Goal: Task Accomplishment & Management: Use online tool/utility

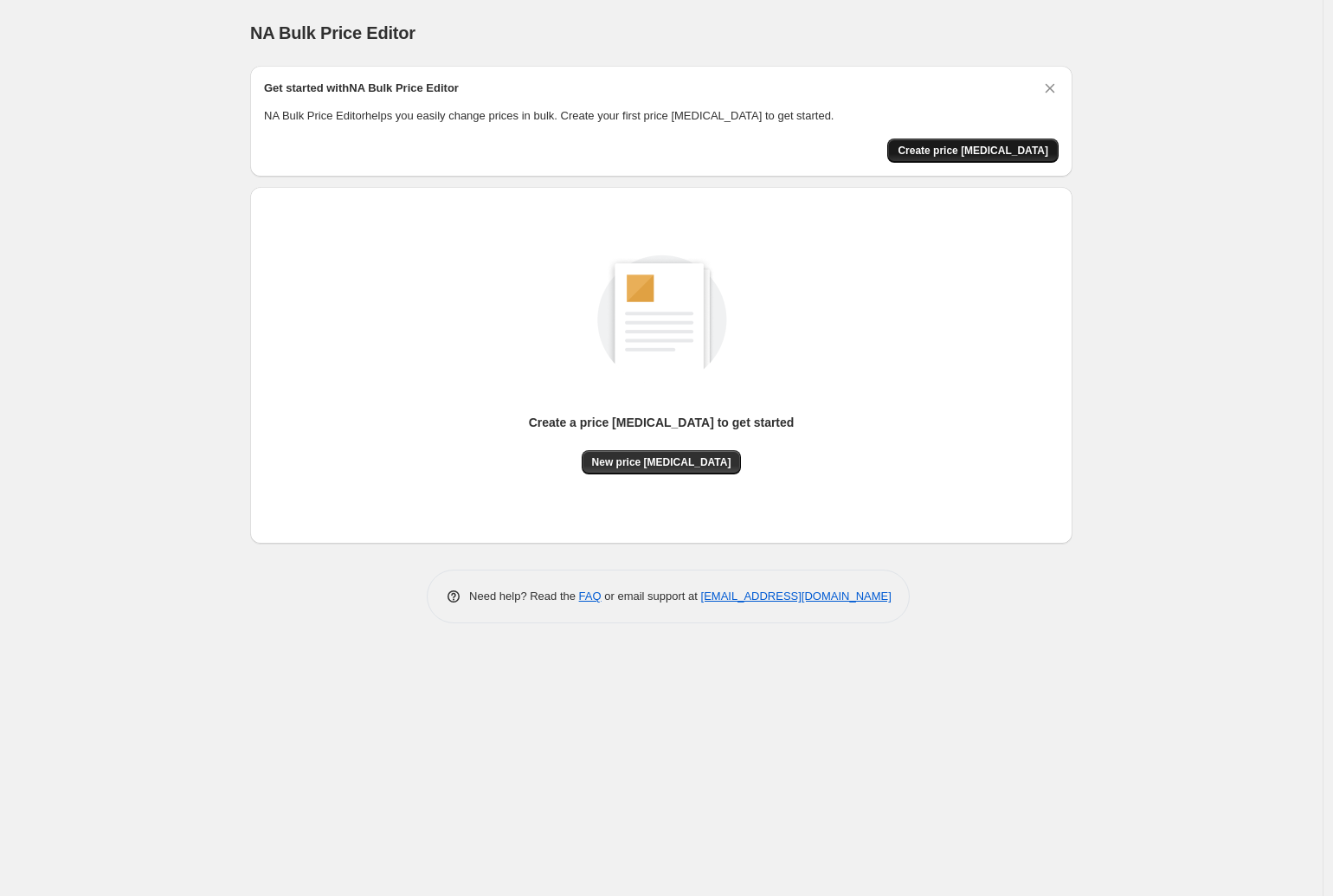
click at [1000, 151] on span "Create price [MEDICAL_DATA]" at bounding box center [973, 150] width 151 height 14
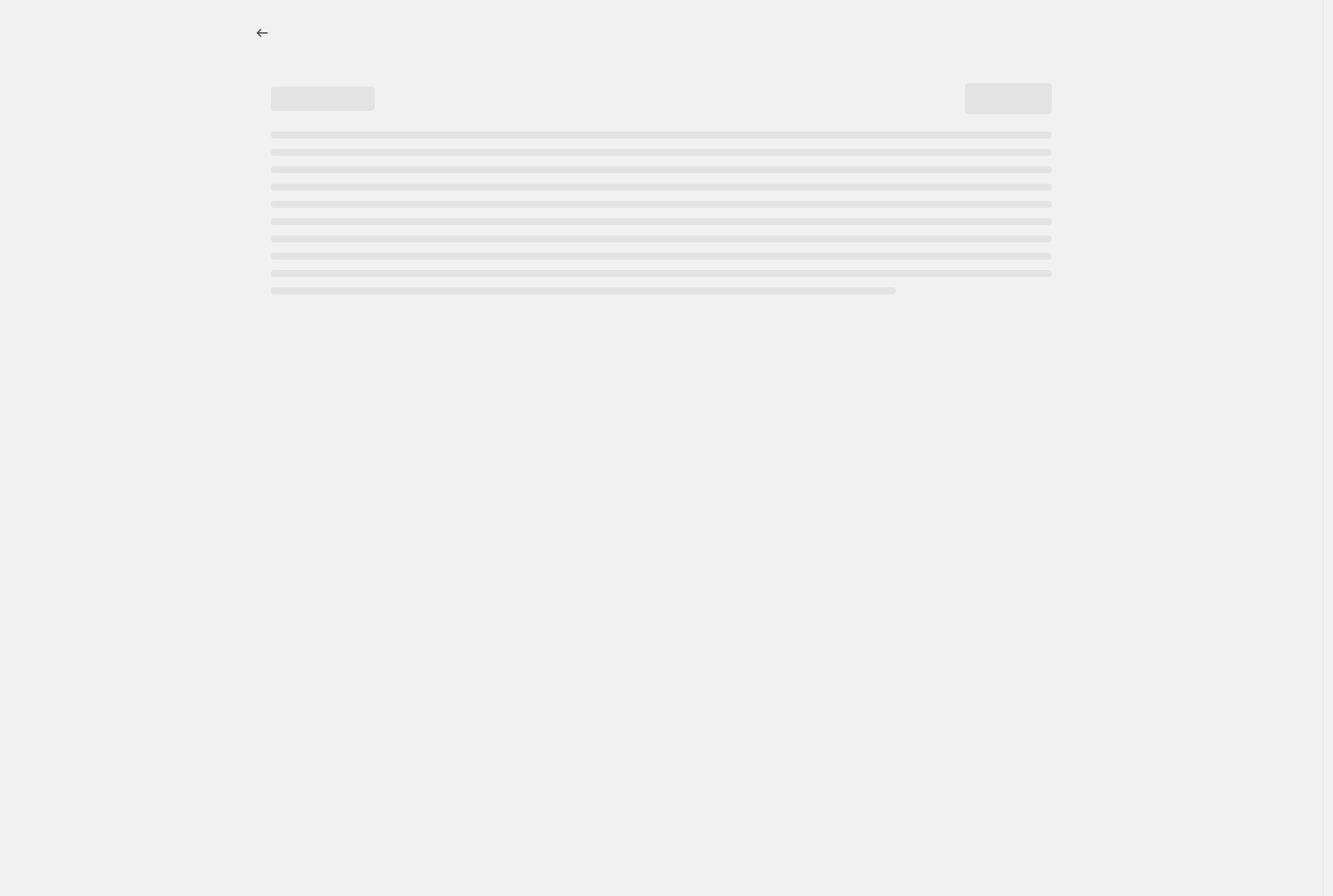
select select "percentage"
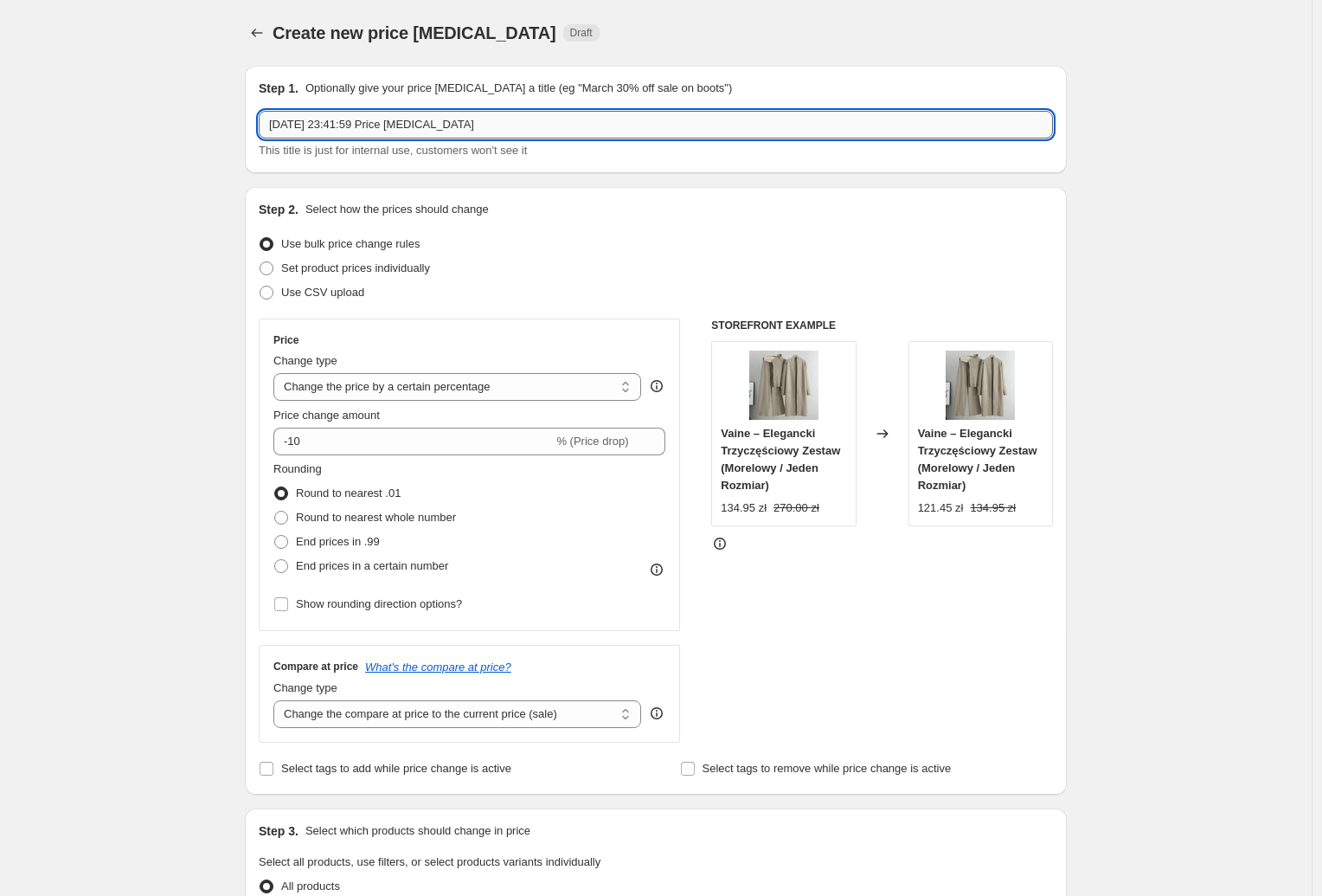
click at [356, 133] on input "[DATE] 23:41:59 Price [MEDICAL_DATA]" at bounding box center [656, 124] width 794 height 28
click at [356, 132] on input "[DATE] 23:41:59 Price [MEDICAL_DATA]" at bounding box center [656, 124] width 794 height 28
type input "AUD >> PLN"
click at [144, 252] on div "Create new price [MEDICAL_DATA]. This page is ready Create new price [MEDICAL_D…" at bounding box center [656, 879] width 1312 height 1758
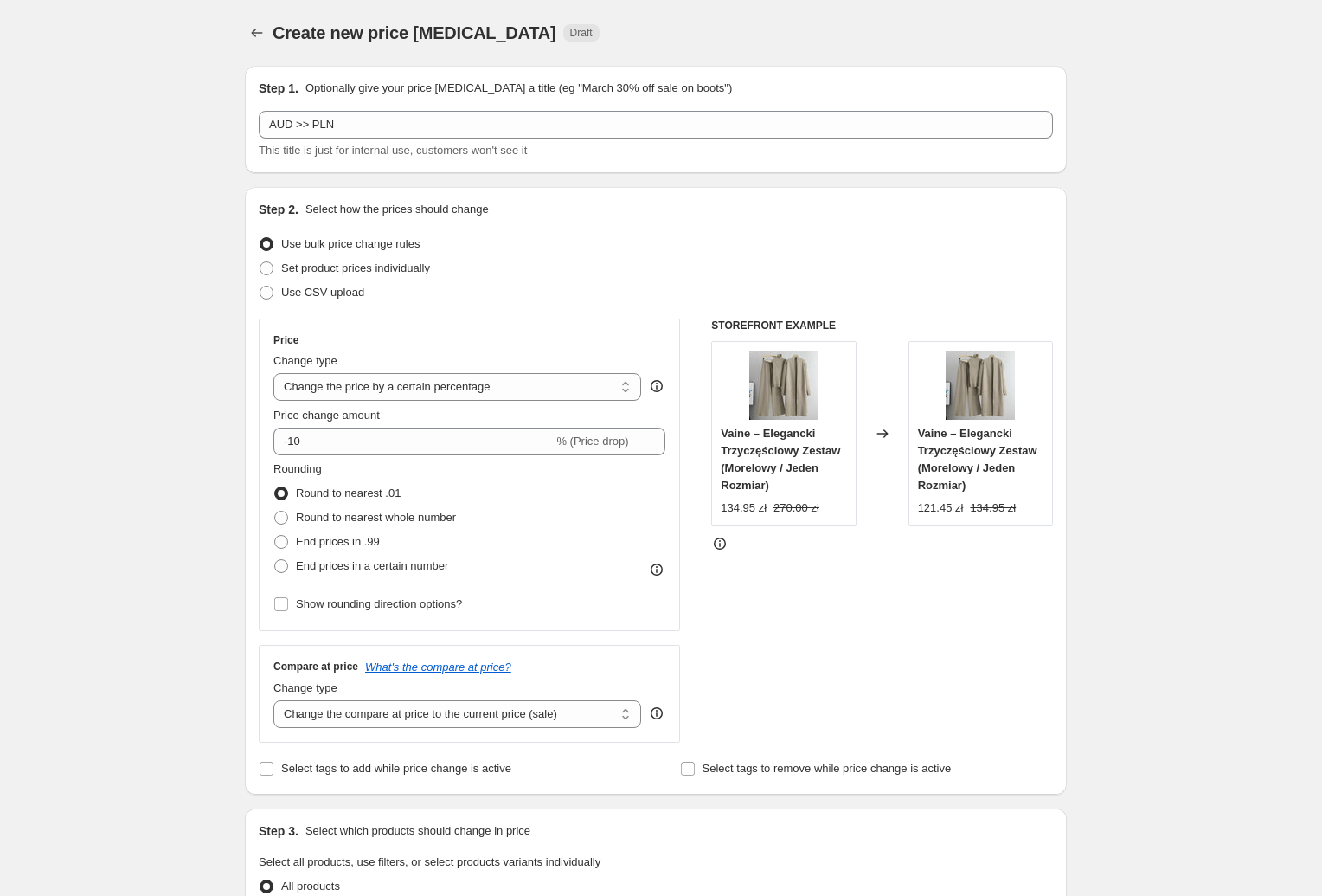
click at [353, 245] on span "Use bulk price change rules" at bounding box center [350, 244] width 138 height 13
click at [260, 238] on input "Use bulk price change rules" at bounding box center [260, 237] width 1 height 1
click at [344, 266] on span "Set product prices individually" at bounding box center [355, 267] width 149 height 13
click at [260, 262] on input "Set product prices individually" at bounding box center [260, 261] width 1 height 1
radio input "true"
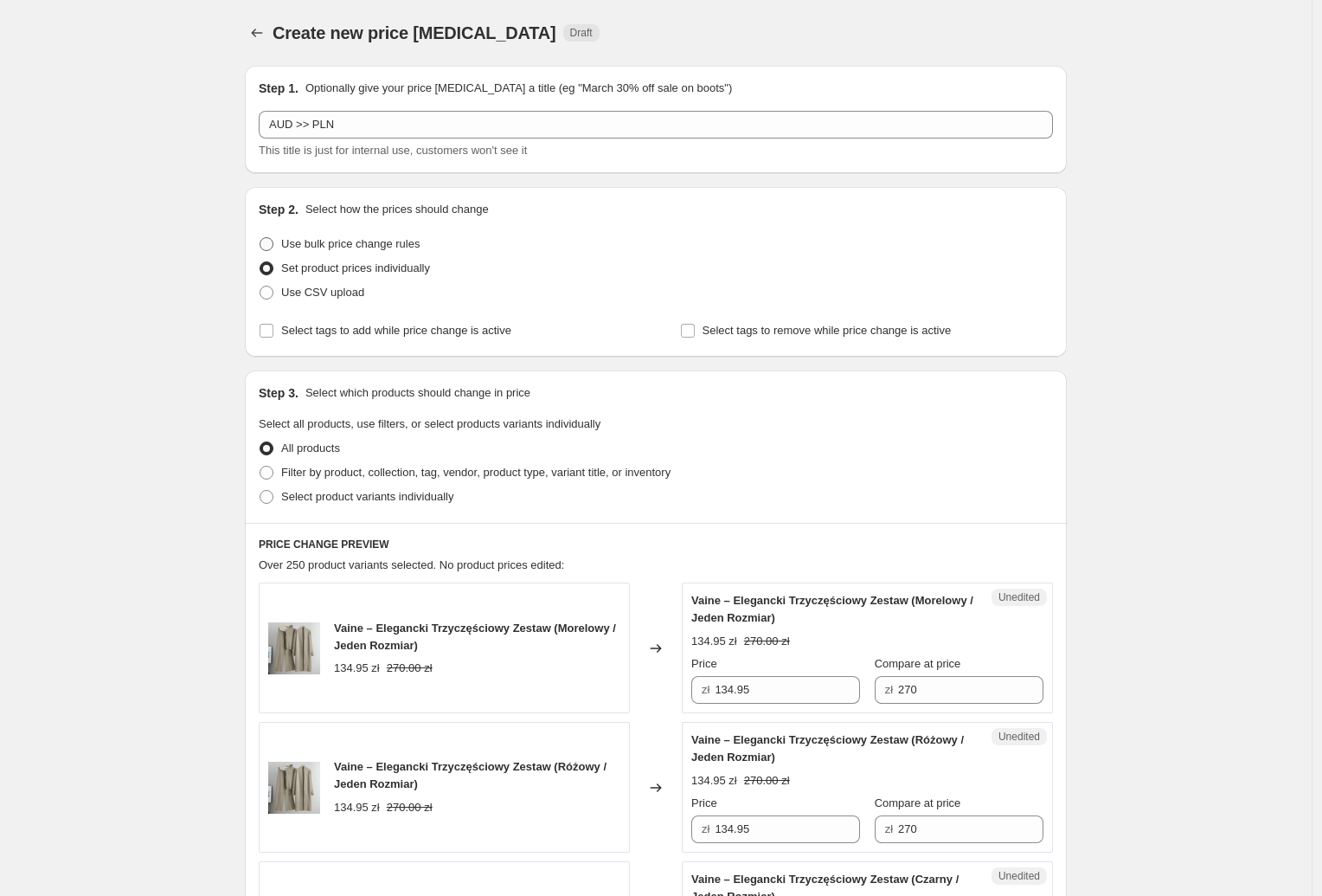
click at [344, 246] on span "Use bulk price change rules" at bounding box center [350, 244] width 138 height 13
click at [260, 238] on input "Use bulk price change rules" at bounding box center [260, 237] width 1 height 1
radio input "true"
select select "percentage"
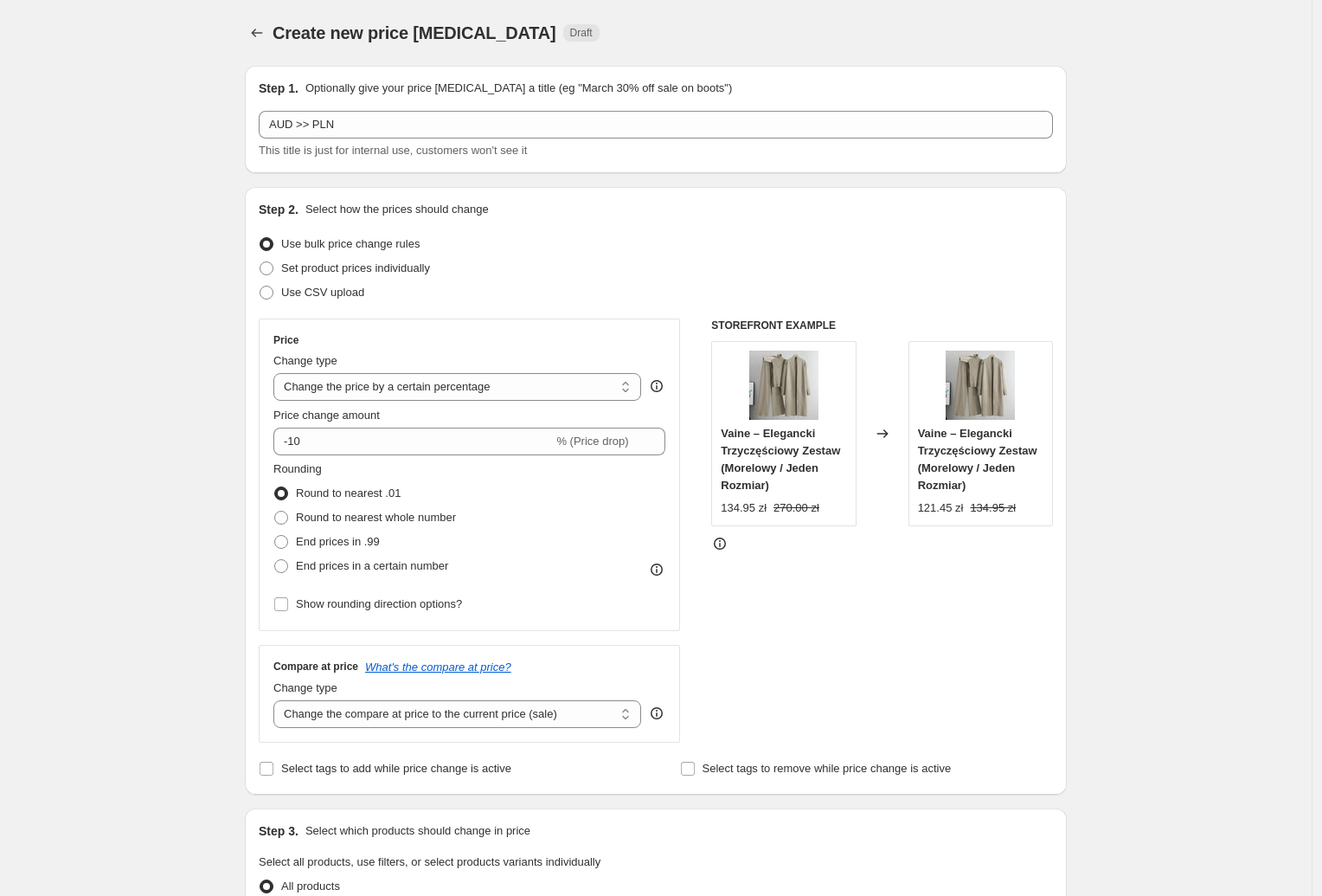
click at [152, 289] on div "Create new price [MEDICAL_DATA]. This page is ready Create new price [MEDICAL_D…" at bounding box center [656, 879] width 1312 height 1758
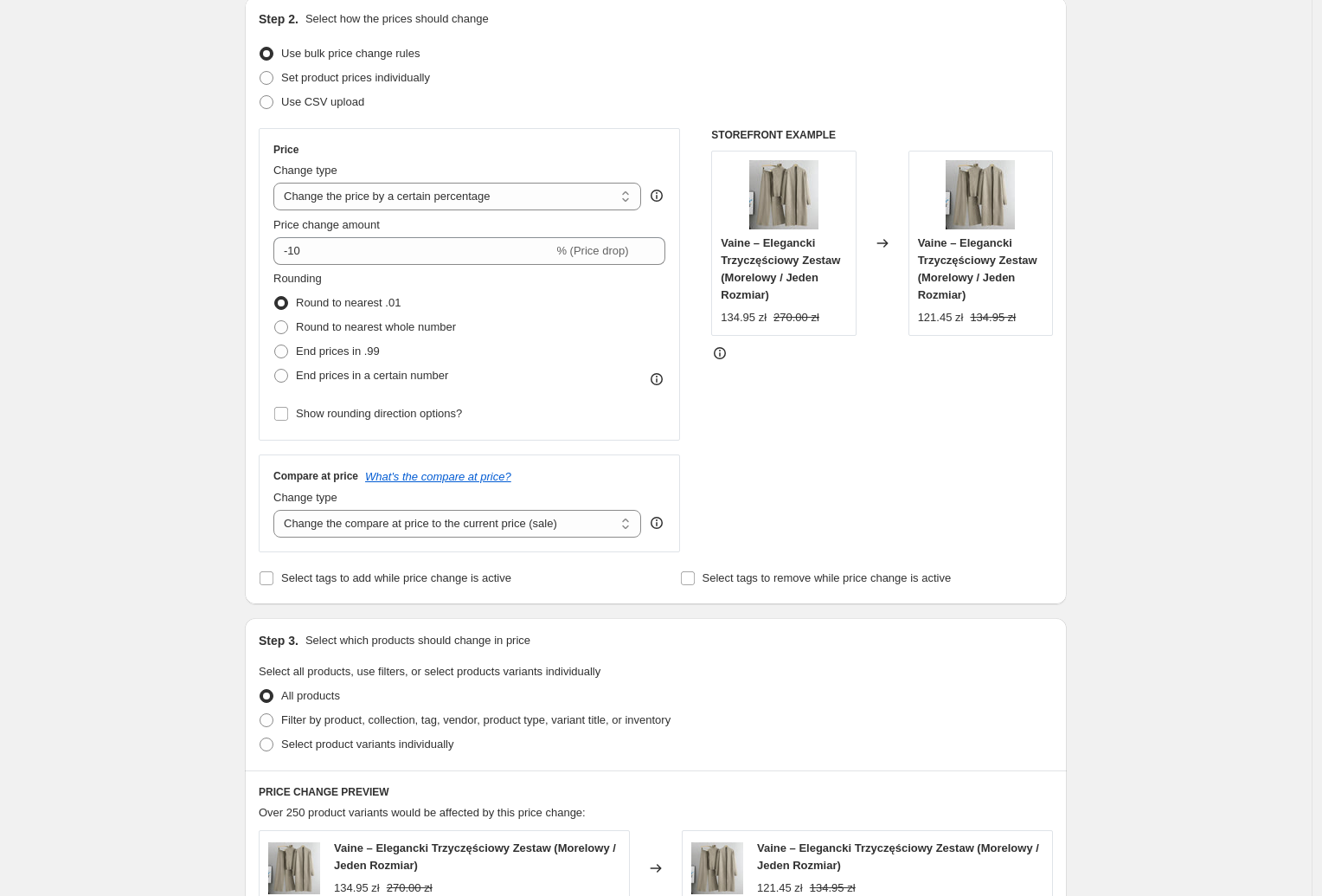
scroll to position [192, 0]
click at [399, 192] on select "Change the price to a certain amount Change the price by a certain amount Chang…" at bounding box center [457, 195] width 368 height 28
click at [277, 181] on select "Change the price to a certain amount Change the price by a certain amount Chang…" at bounding box center [457, 195] width 368 height 28
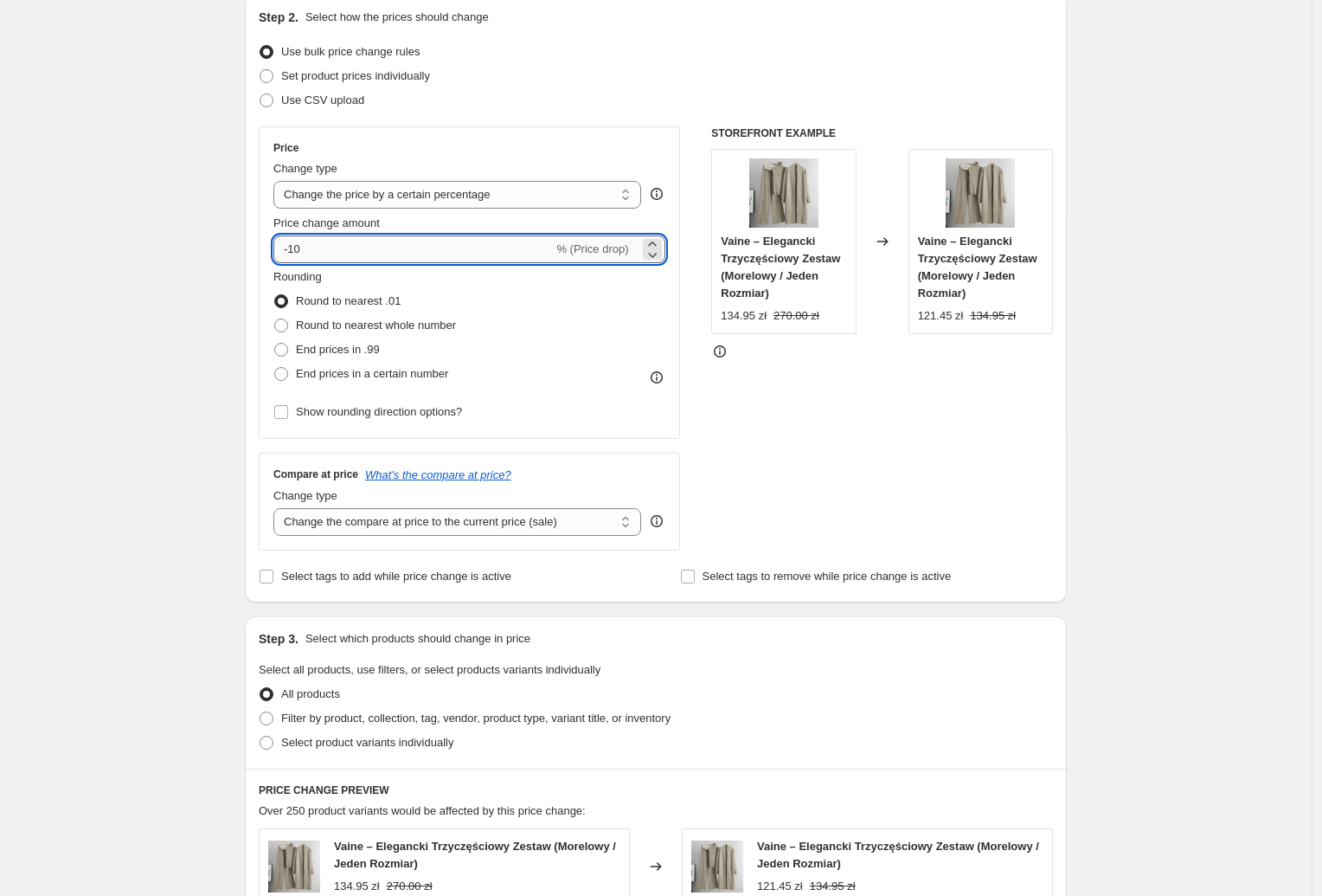
click at [339, 243] on input "-10" at bounding box center [412, 250] width 279 height 28
type input "136"
click at [157, 271] on div "Create new price [MEDICAL_DATA]. This page is ready Create new price [MEDICAL_D…" at bounding box center [656, 686] width 1312 height 1758
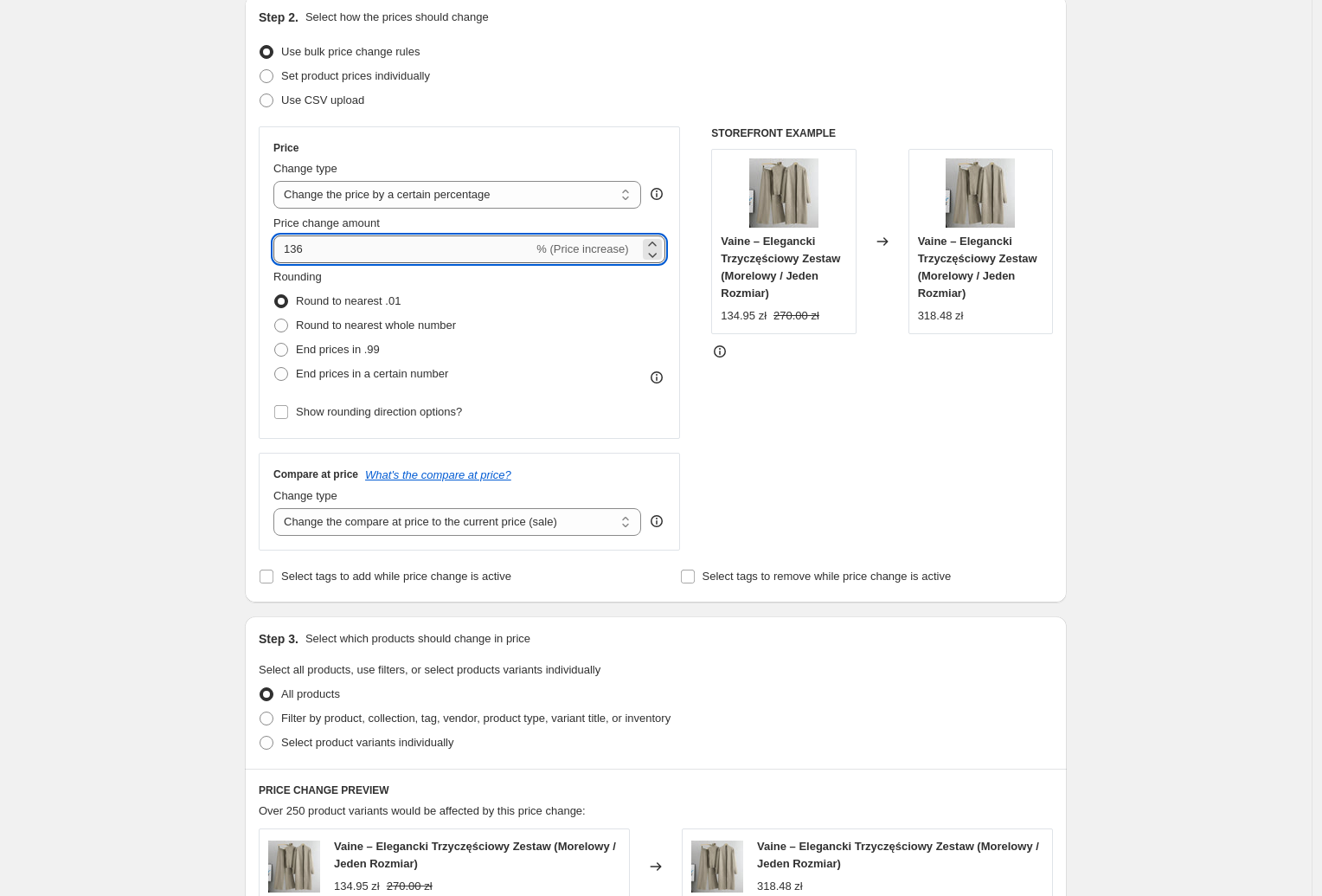
click at [324, 244] on input "136" at bounding box center [403, 250] width 260 height 28
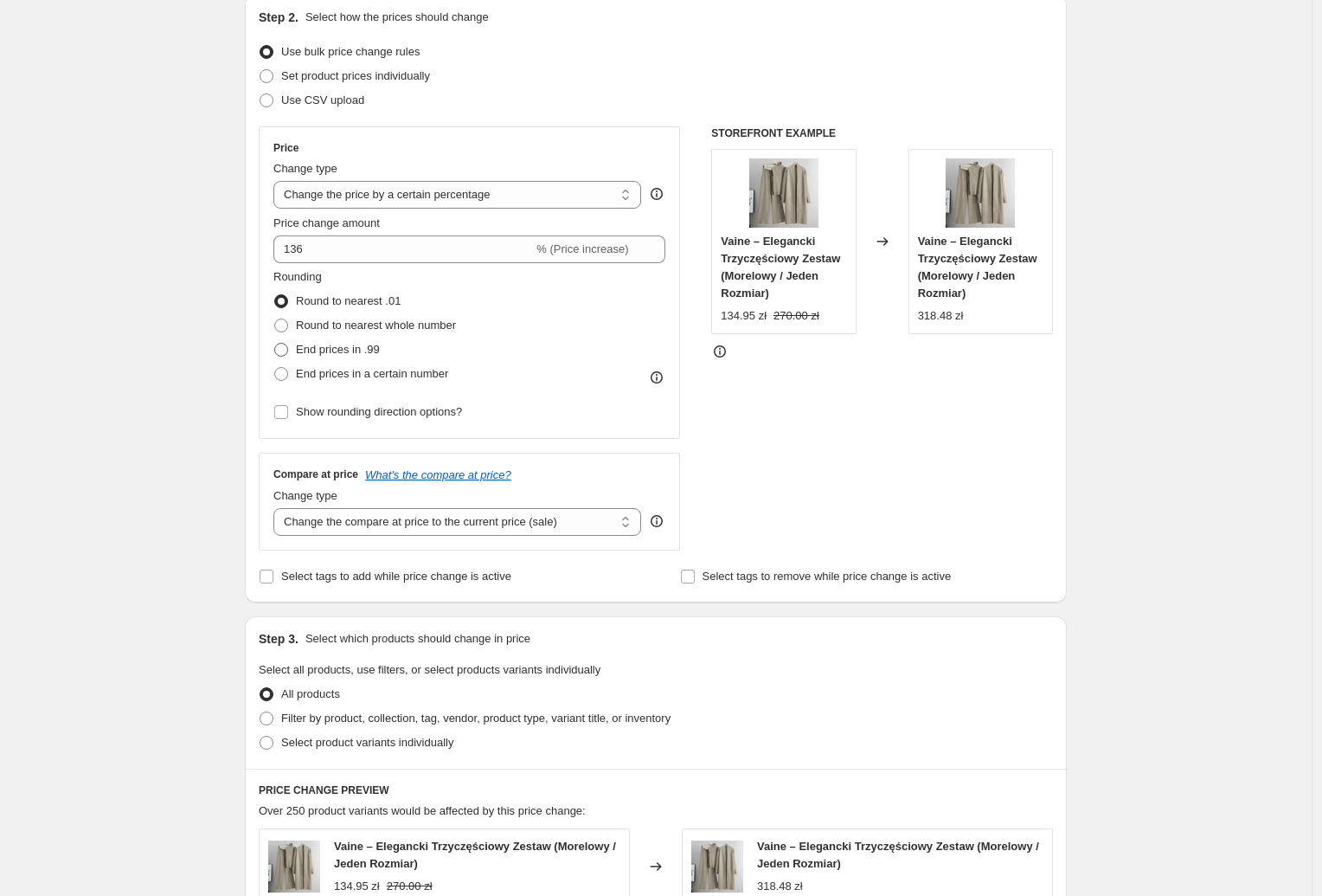
click at [353, 350] on span "End prices in .99" at bounding box center [337, 349] width 84 height 13
click at [275, 344] on input "End prices in .99" at bounding box center [274, 343] width 1 height 1
radio input "true"
click at [419, 515] on select "Change the compare at price to the current price (sale) Change the compare at p…" at bounding box center [457, 522] width 368 height 28
select select "percentage"
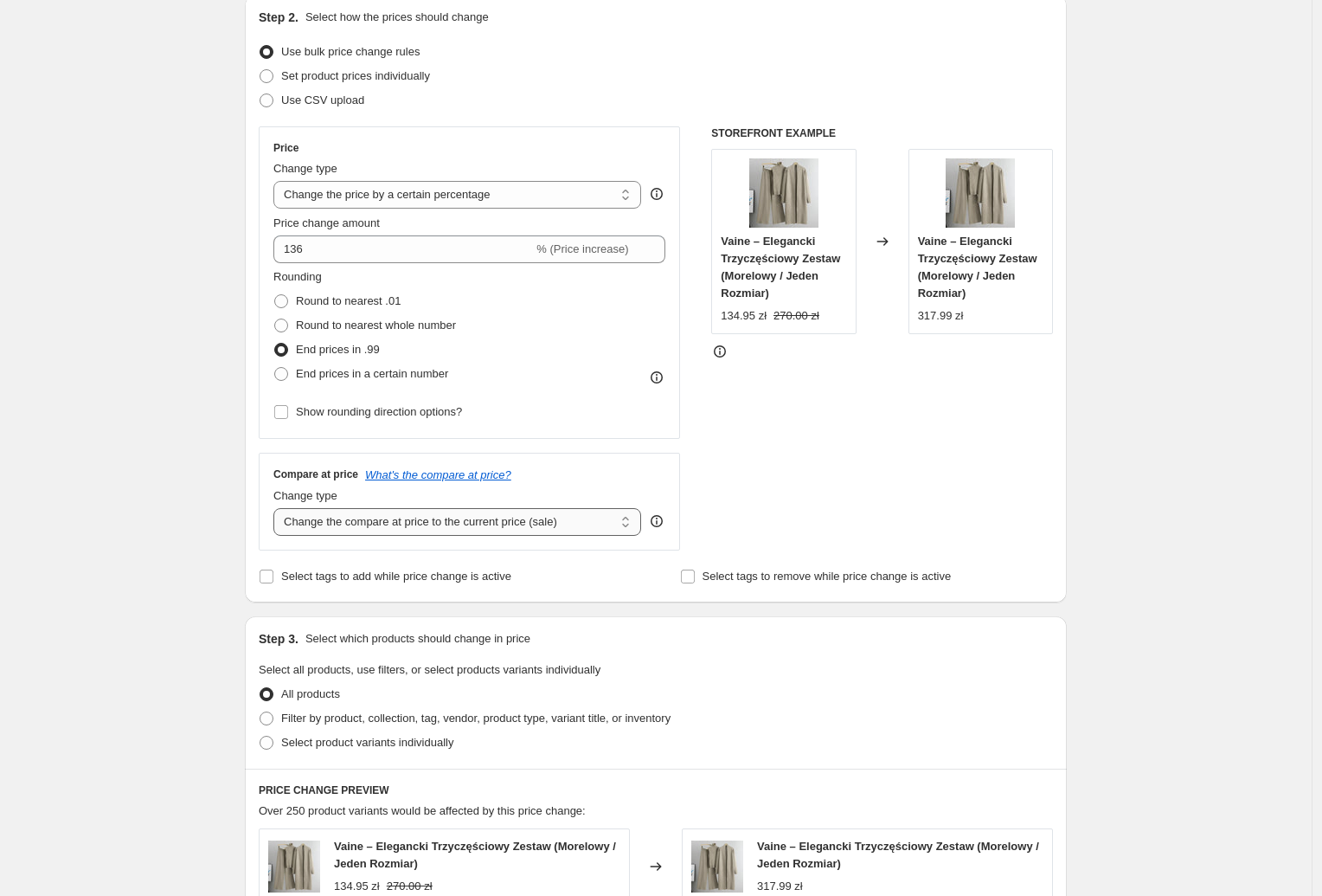
click at [277, 509] on select "Change the compare at price to the current price (sale) Change the compare at p…" at bounding box center [457, 522] width 368 height 28
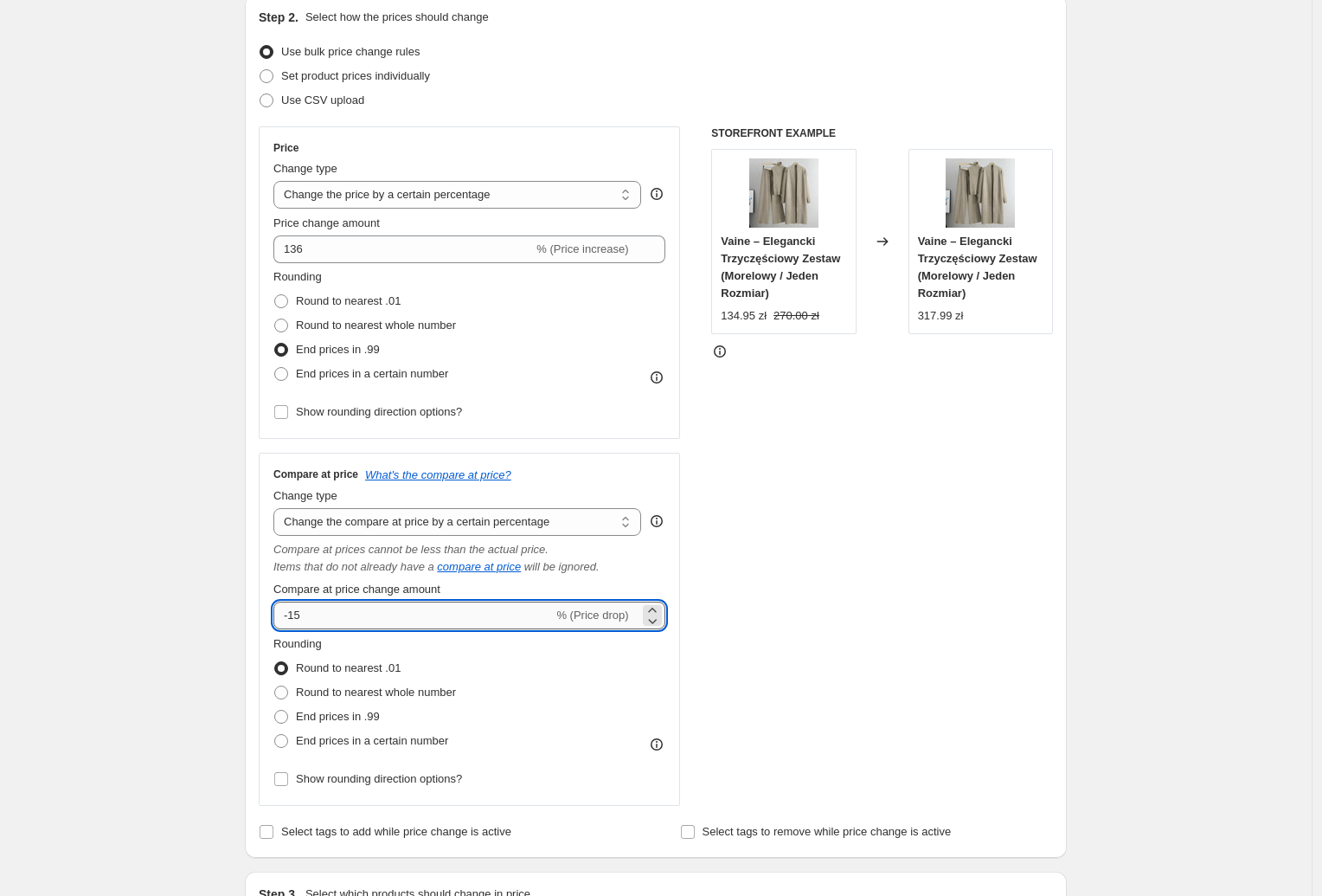
click at [393, 626] on input "-15" at bounding box center [412, 616] width 279 height 28
click at [391, 625] on input "-15" at bounding box center [412, 616] width 279 height 28
paste input "136"
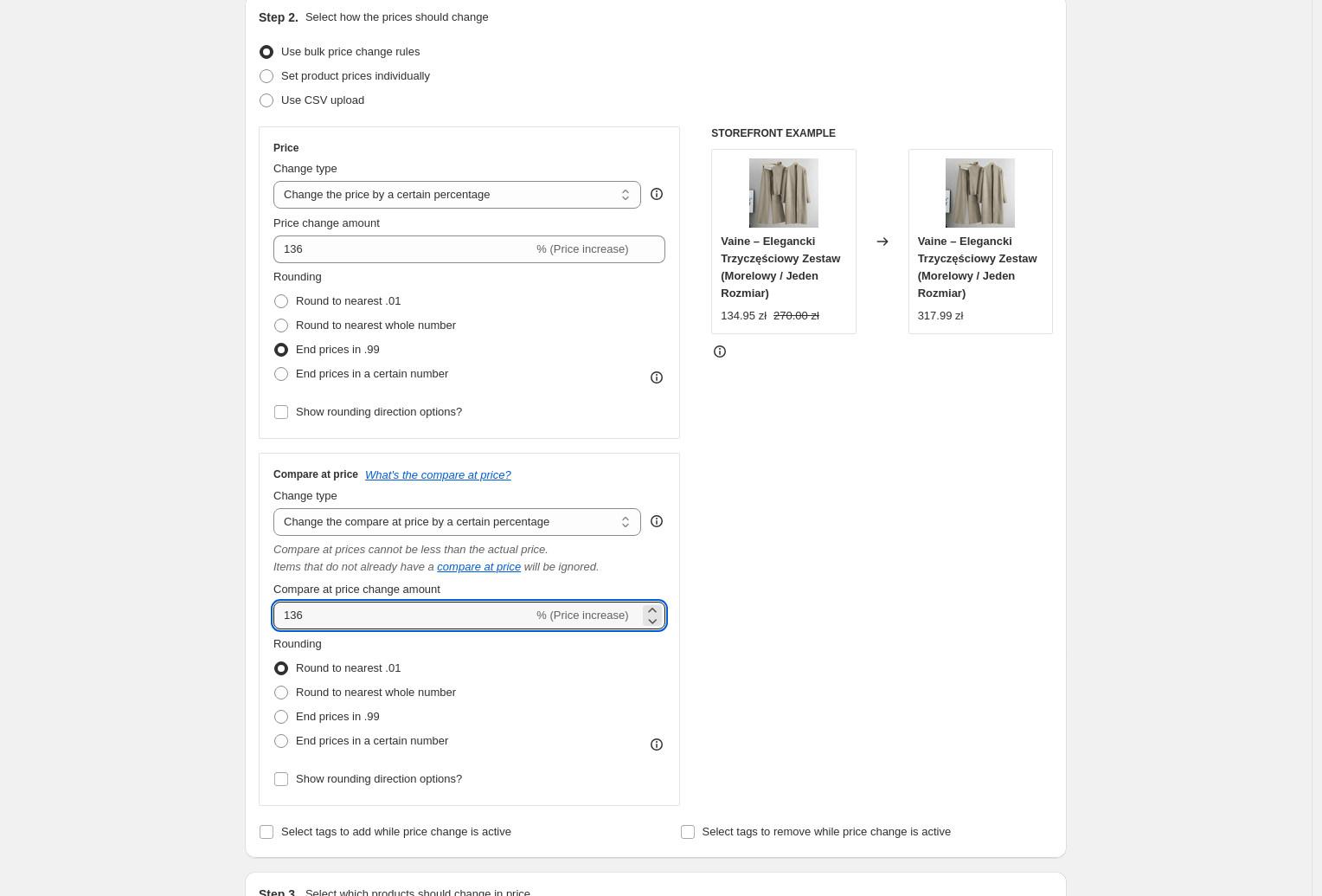
type input "136"
click at [148, 547] on div "Create new price [MEDICAL_DATA]. This page is ready Create new price [MEDICAL_D…" at bounding box center [656, 814] width 1312 height 2013
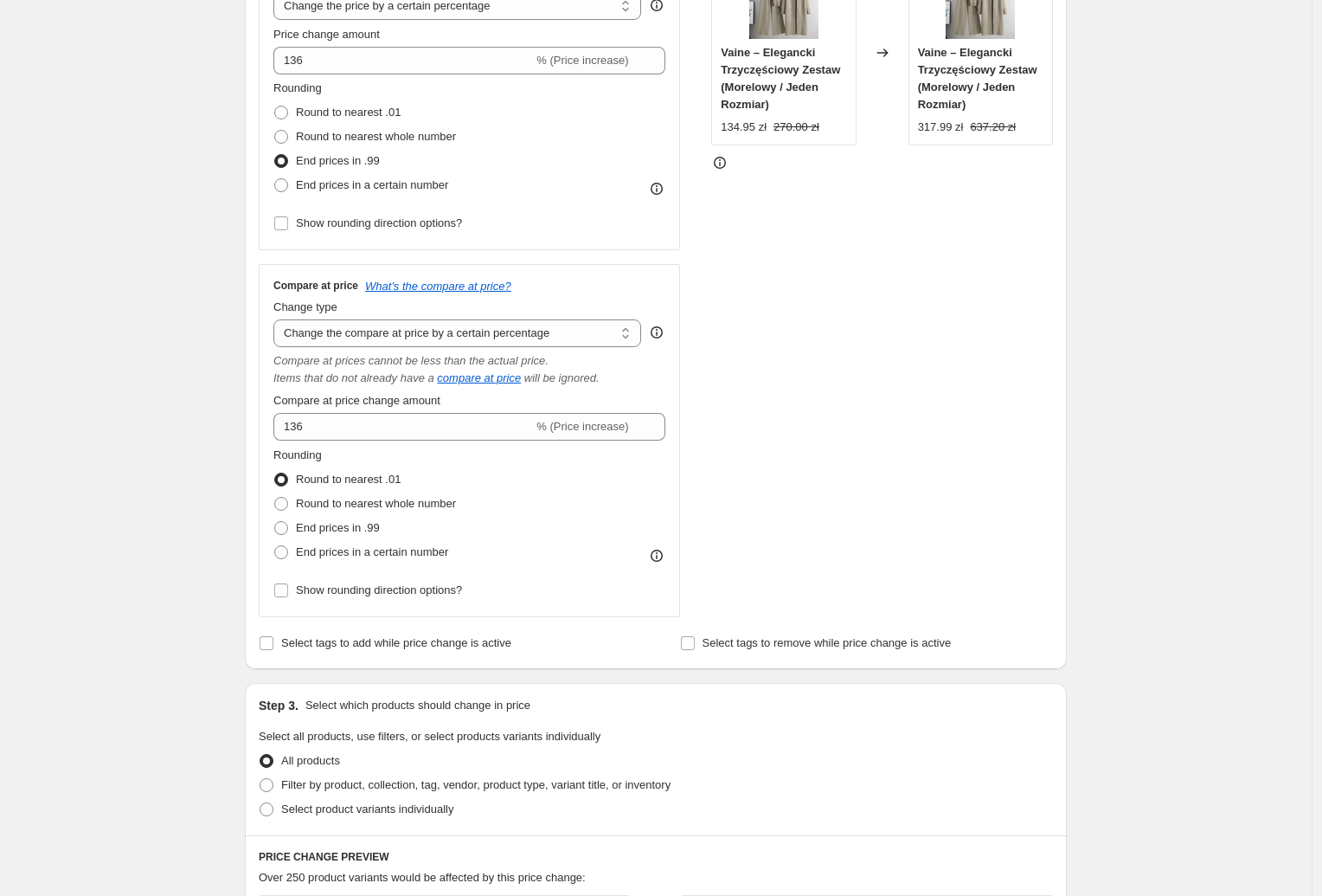
scroll to position [384, 0]
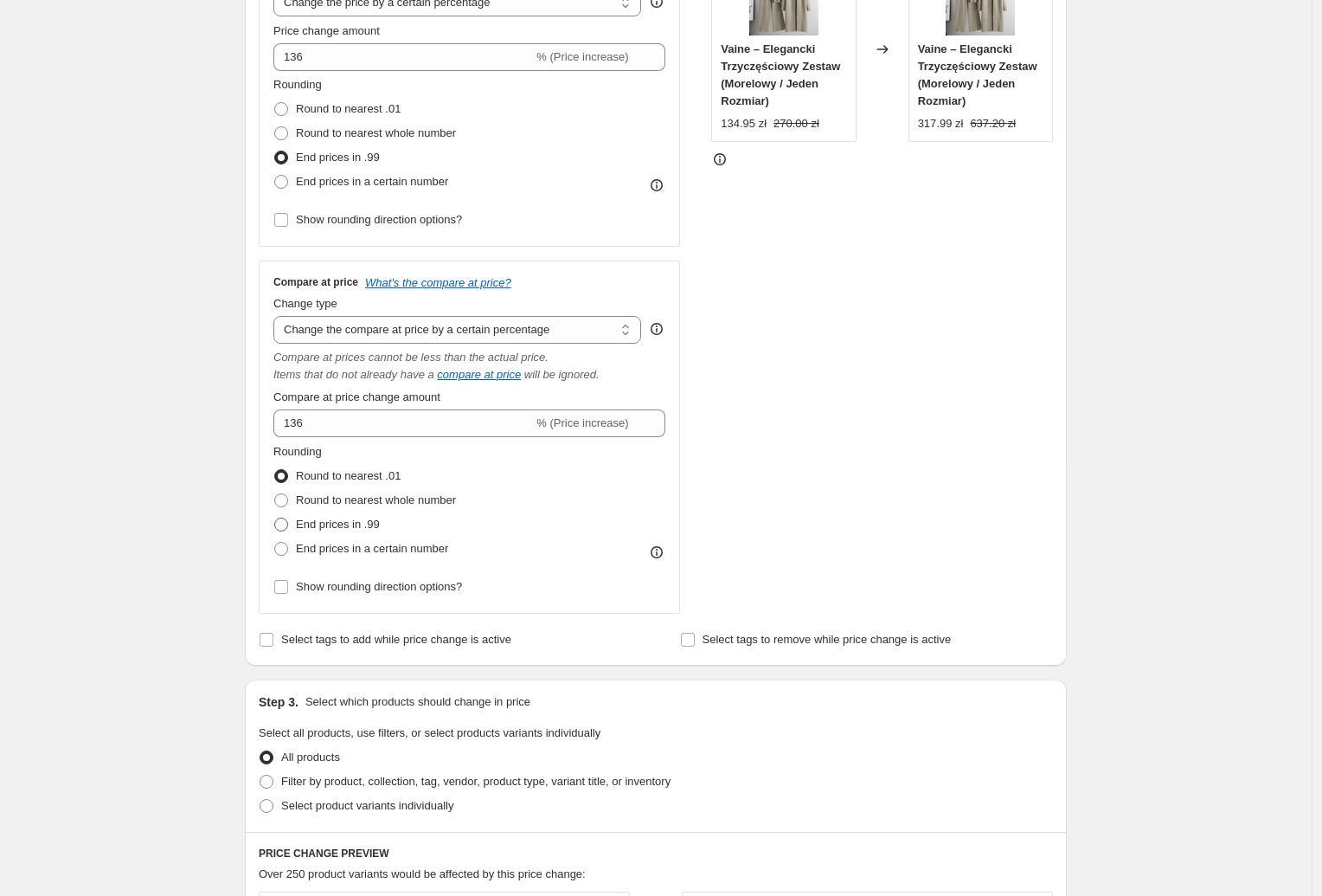
click at [339, 531] on span "End prices in .99" at bounding box center [337, 524] width 84 height 13
click at [275, 518] on input "End prices in .99" at bounding box center [274, 518] width 1 height 1
radio input "true"
click at [340, 548] on span "End prices in a certain number" at bounding box center [371, 548] width 152 height 13
click at [275, 543] on input "End prices in a certain number" at bounding box center [274, 542] width 1 height 1
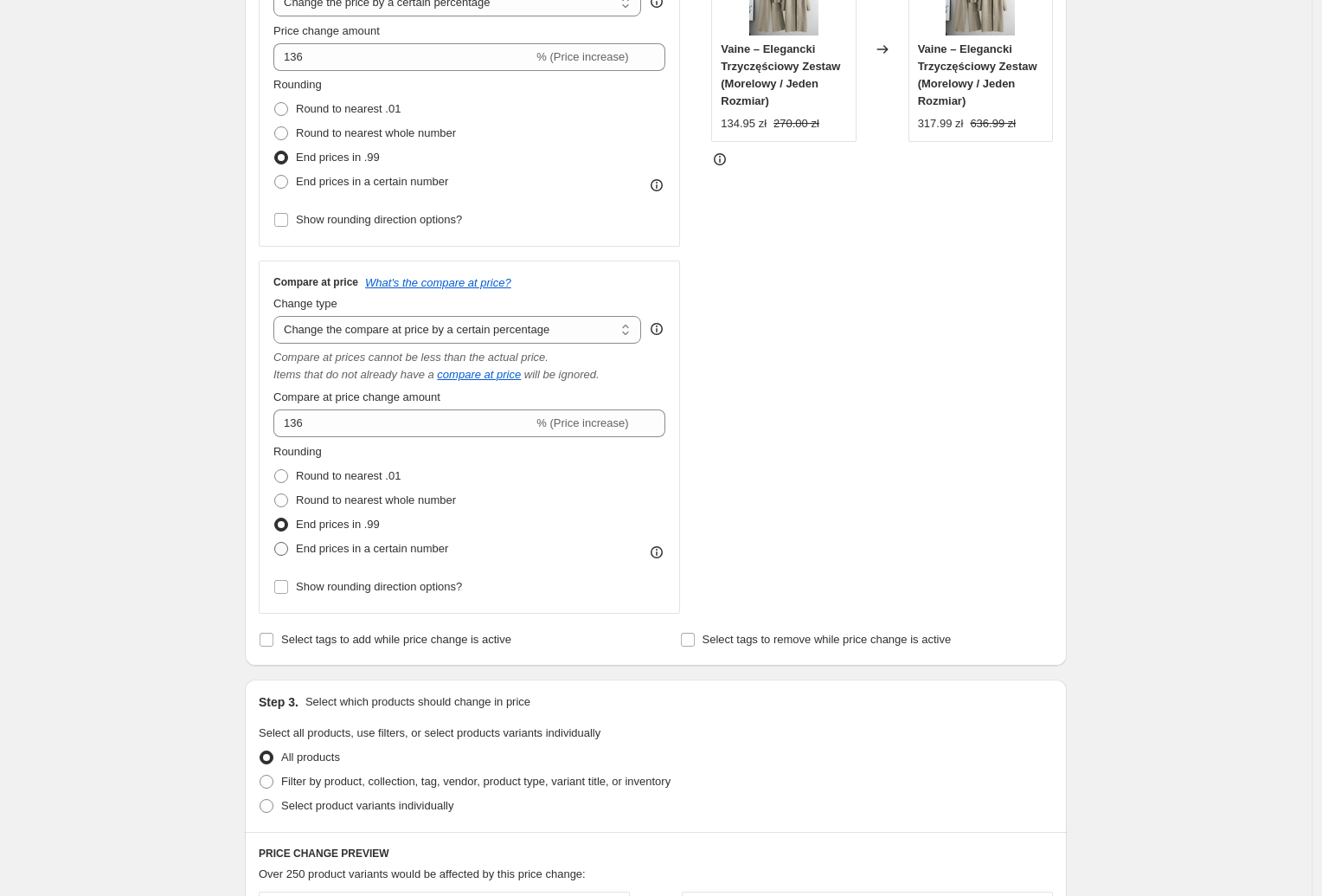
radio input "true"
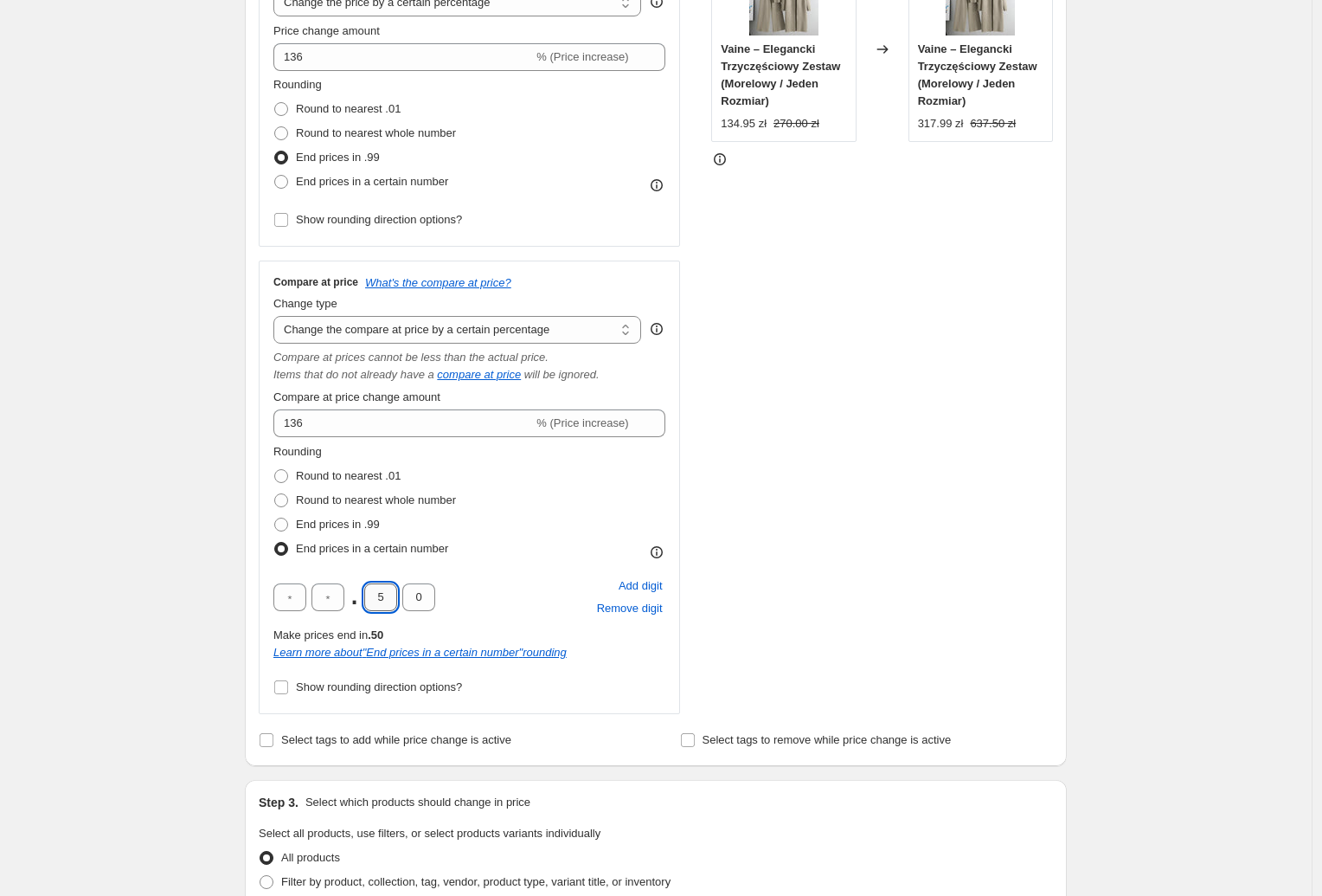
click at [382, 598] on input "5" at bounding box center [381, 598] width 33 height 28
type input "9"
click at [422, 600] on input "0" at bounding box center [419, 598] width 33 height 28
click at [417, 599] on input "0" at bounding box center [419, 598] width 33 height 28
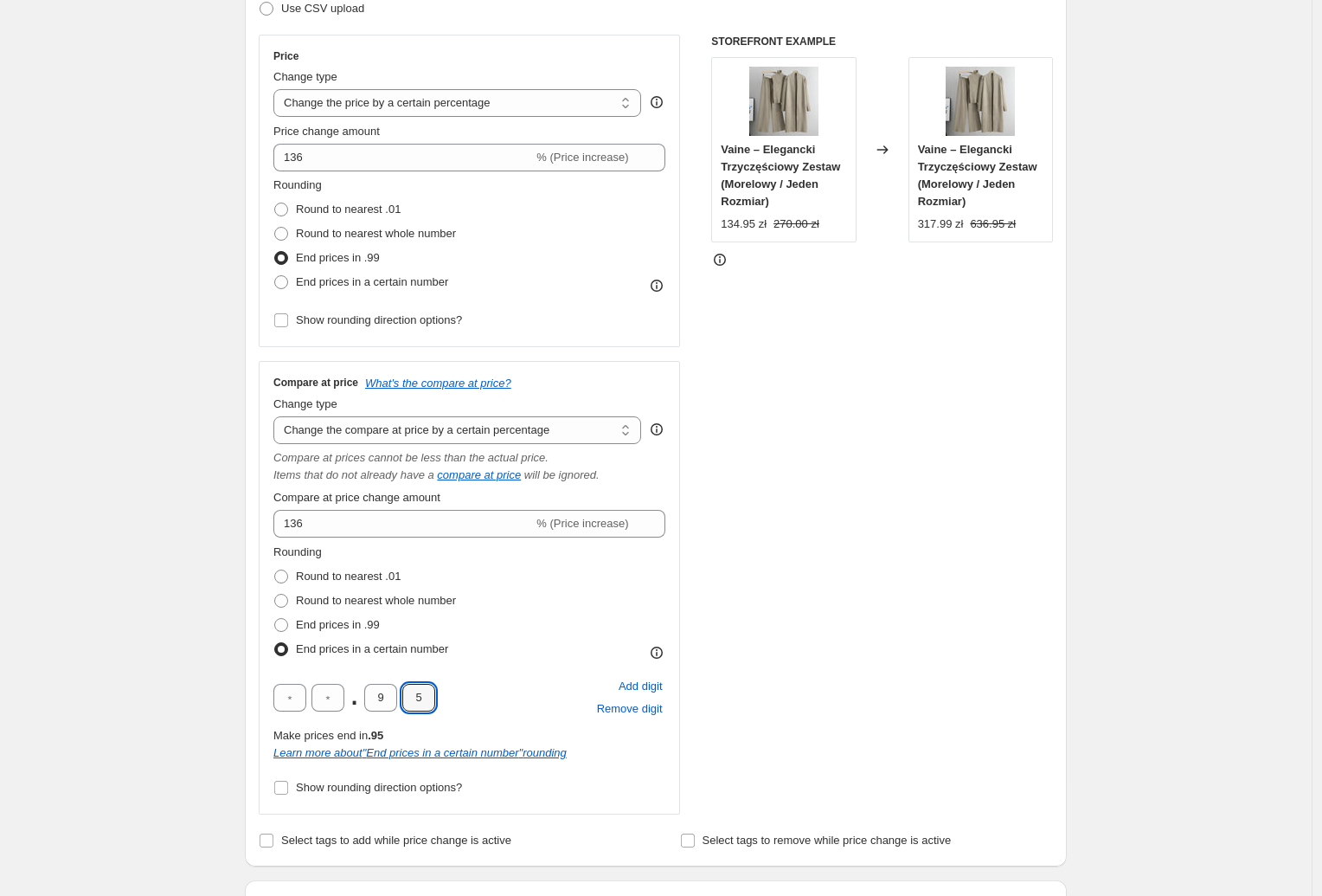
scroll to position [192, 0]
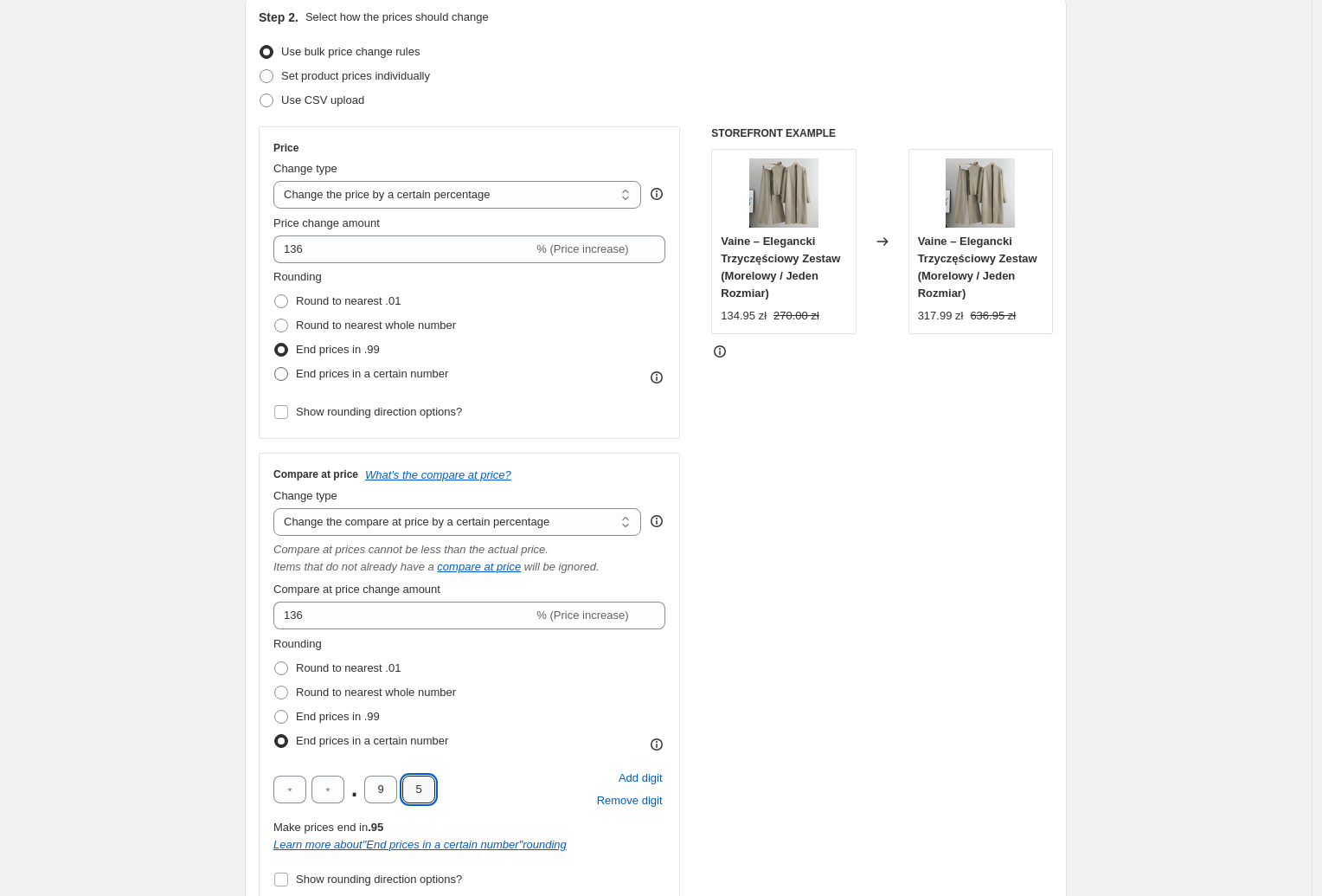
type input "5"
click at [401, 372] on span "End prices in a certain number" at bounding box center [371, 373] width 152 height 13
click at [275, 368] on input "End prices in a certain number" at bounding box center [274, 367] width 1 height 1
radio input "true"
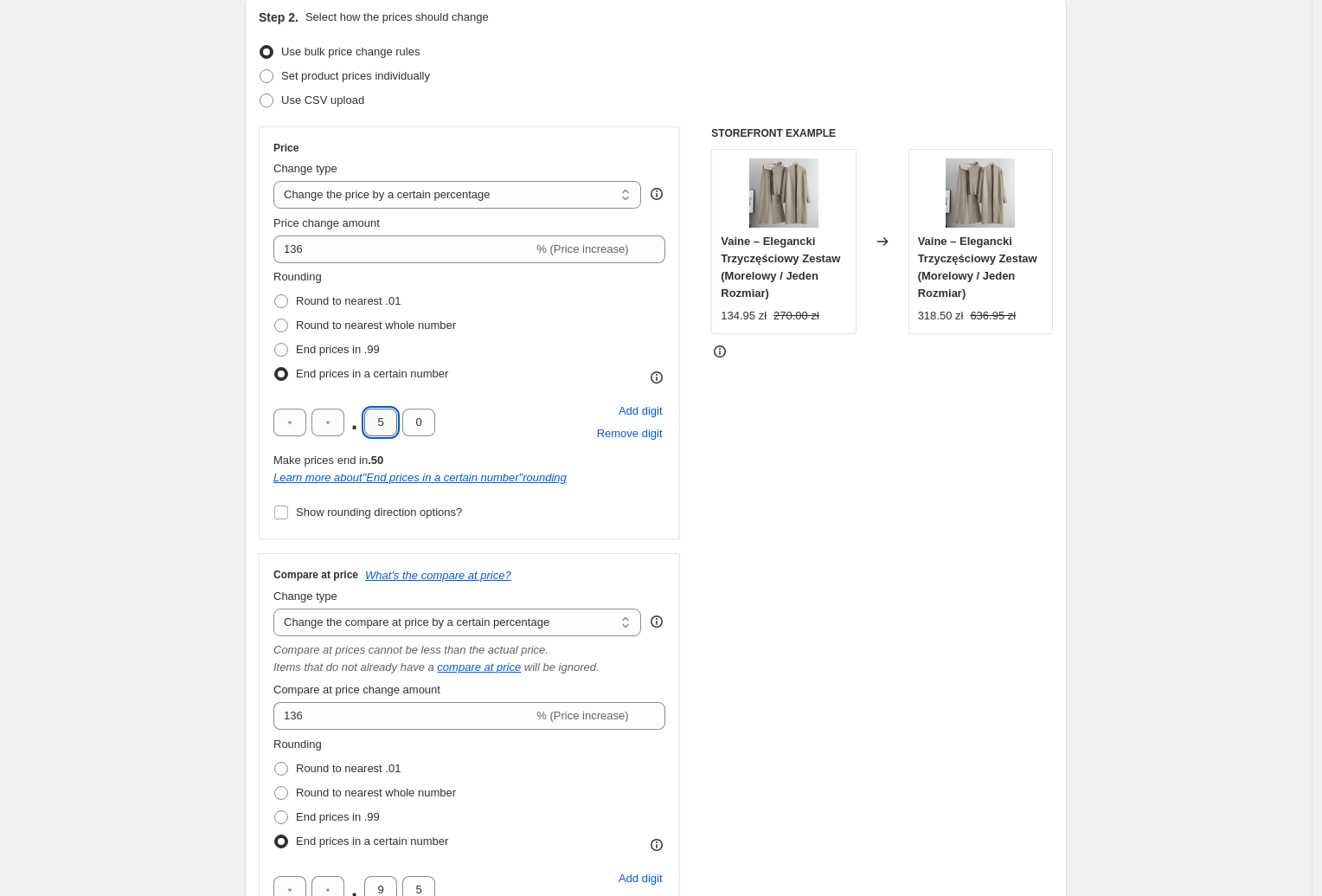
drag, startPoint x: 382, startPoint y: 425, endPoint x: 393, endPoint y: 425, distance: 11.0
click at [393, 425] on input "5" at bounding box center [381, 423] width 33 height 28
type input "9"
click at [430, 420] on input "0" at bounding box center [419, 423] width 33 height 28
type input "5"
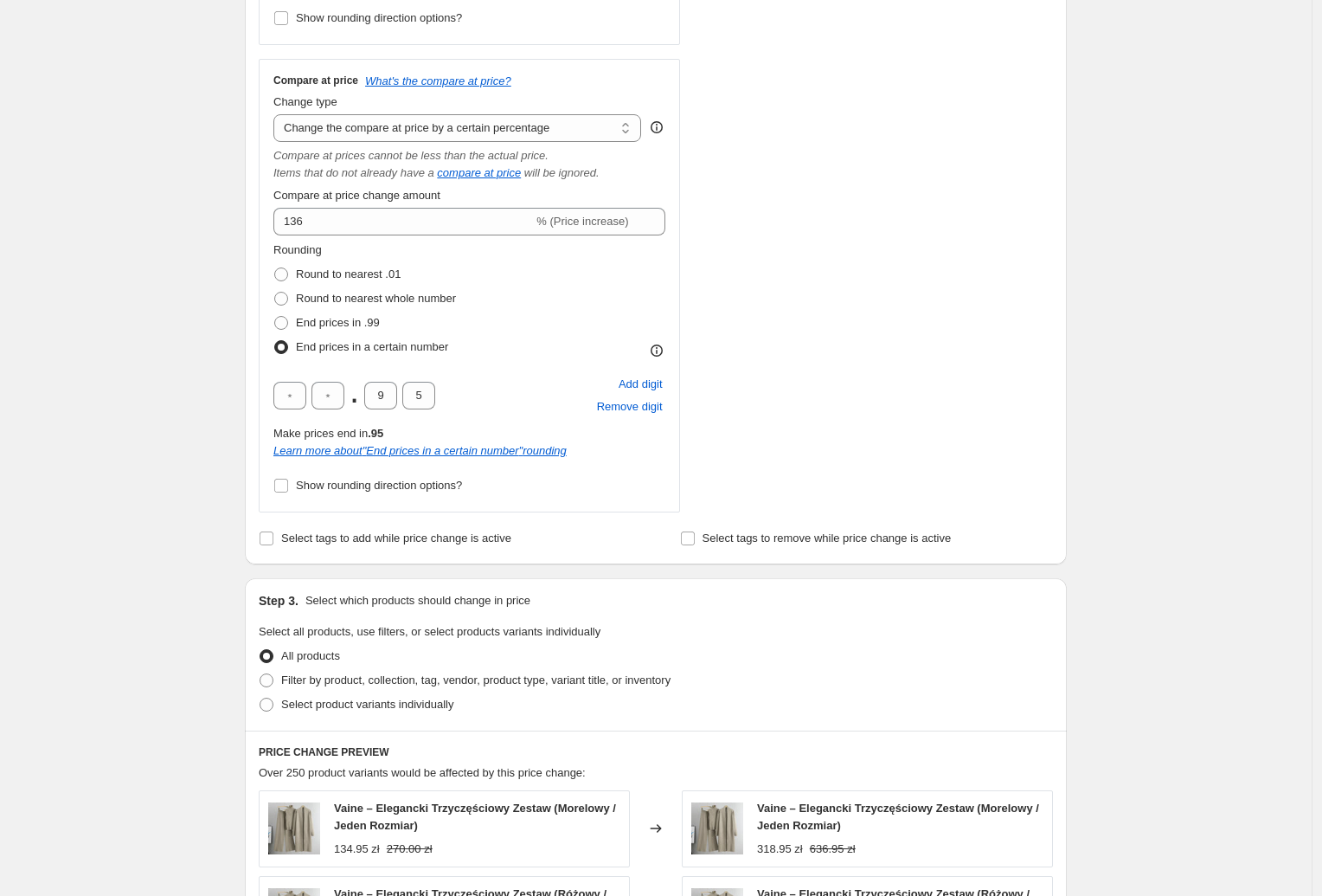
scroll to position [866, 0]
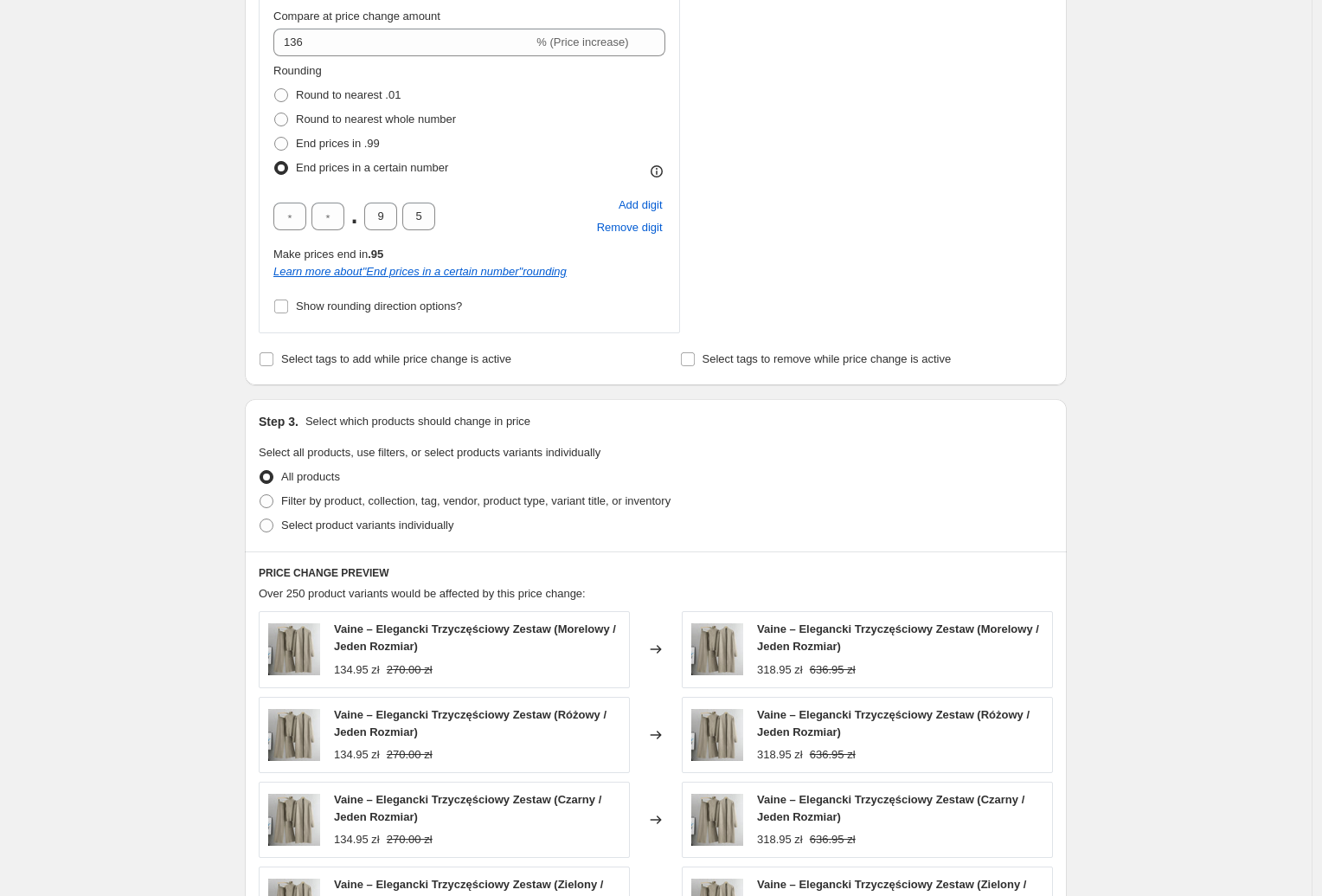
click at [329, 477] on span "All products" at bounding box center [310, 476] width 59 height 13
click at [260, 471] on input "All products" at bounding box center [260, 470] width 1 height 1
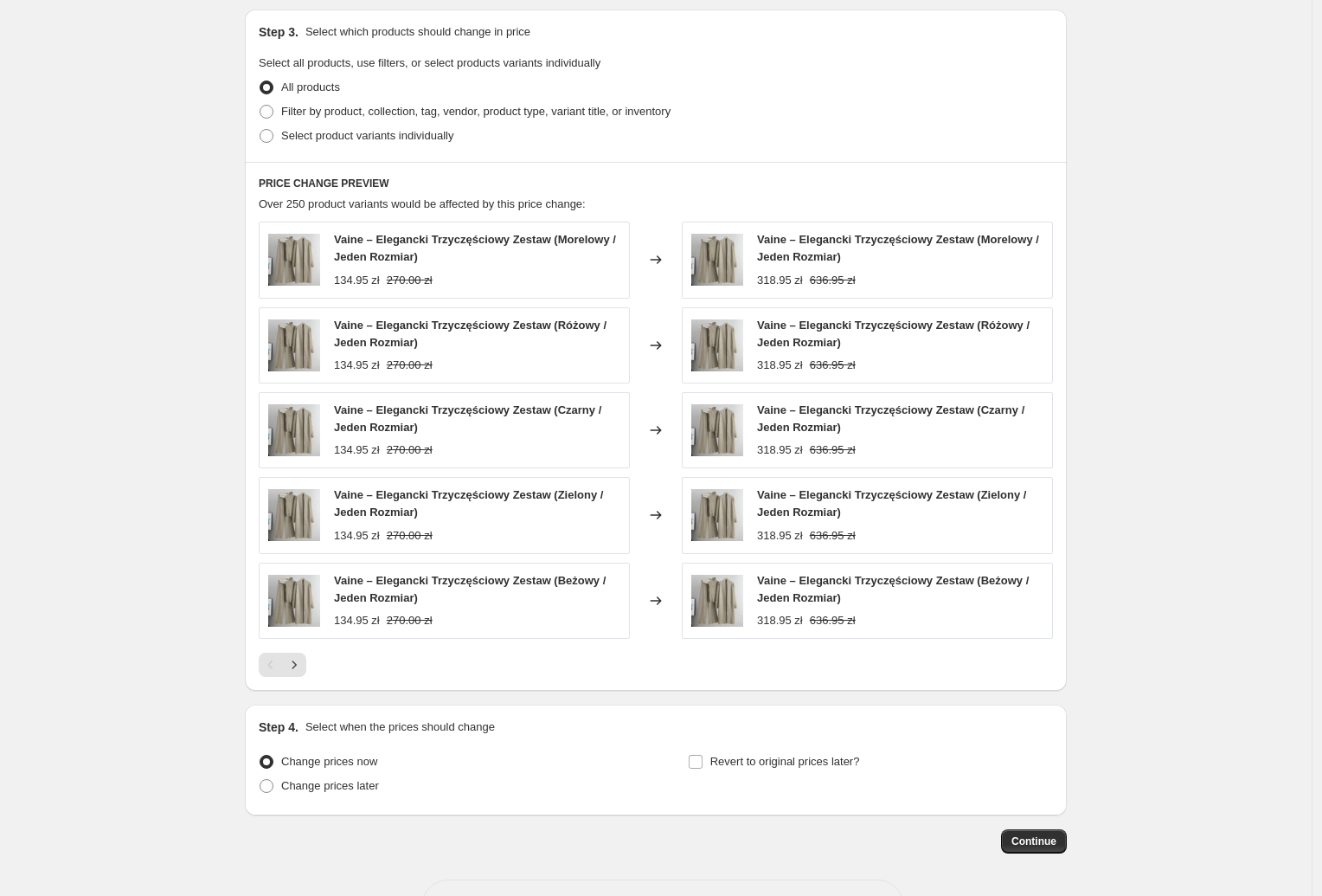
scroll to position [1320, 0]
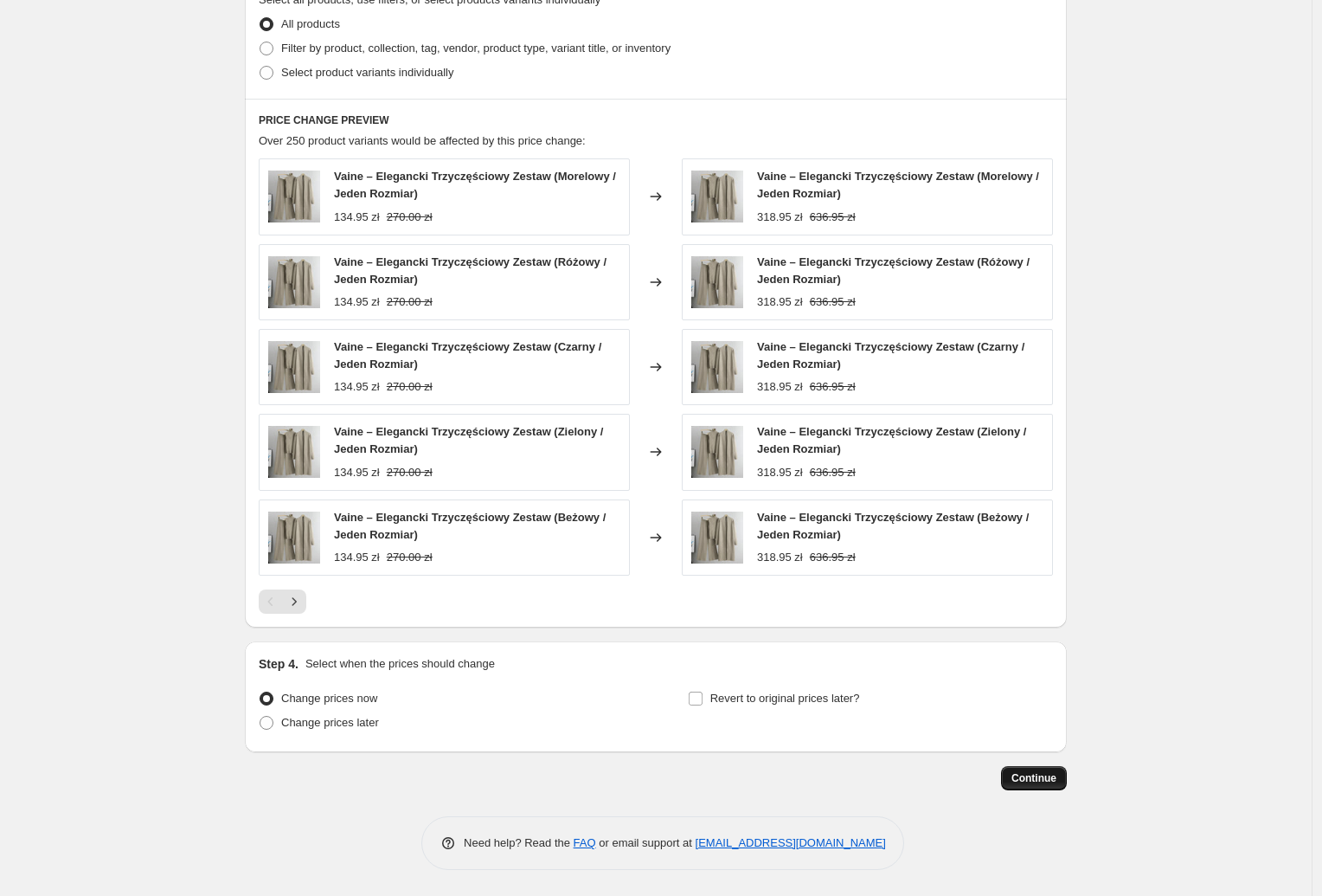
click at [1023, 773] on span "Continue" at bounding box center [1034, 779] width 45 height 14
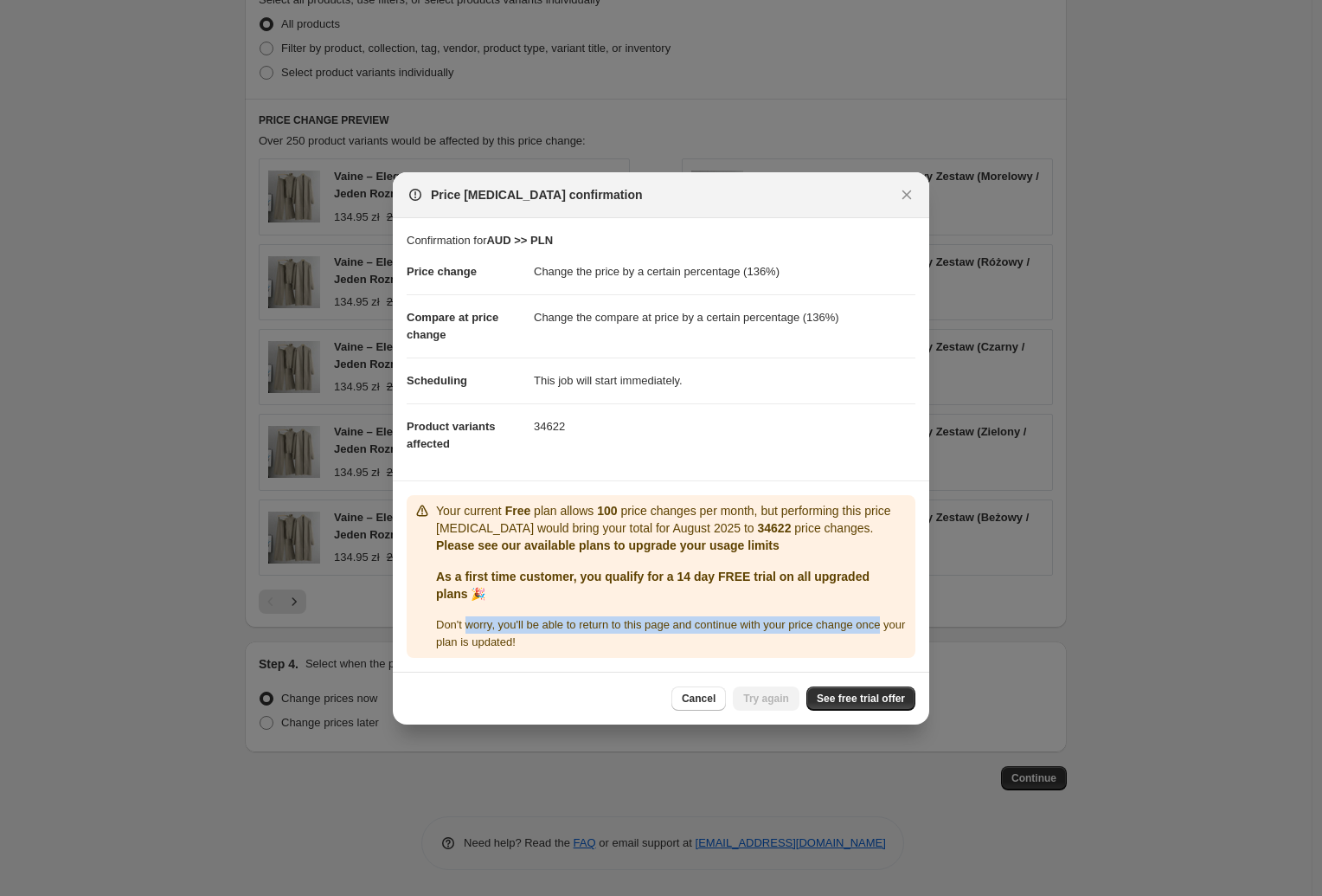
drag, startPoint x: 467, startPoint y: 625, endPoint x: 898, endPoint y: 625, distance: 431.0
click at [898, 625] on div "Don ' t worry, you ' ll be able to return to this page and continue with your p…" at bounding box center [671, 633] width 472 height 35
click at [506, 641] on span "Don ' t worry, you ' ll be able to return to this page and continue with your p…" at bounding box center [670, 632] width 469 height 30
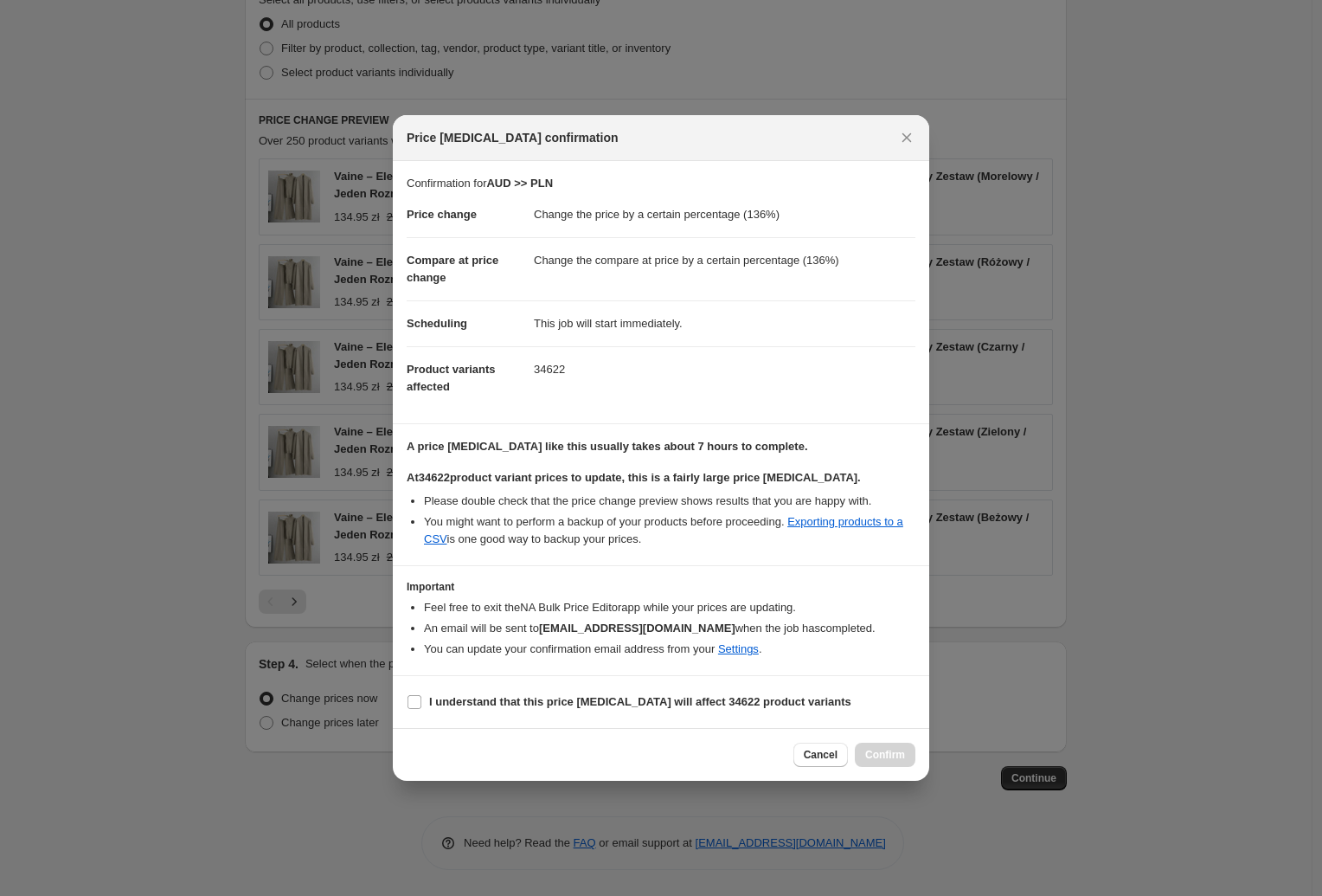
click at [177, 419] on div at bounding box center [661, 448] width 1322 height 896
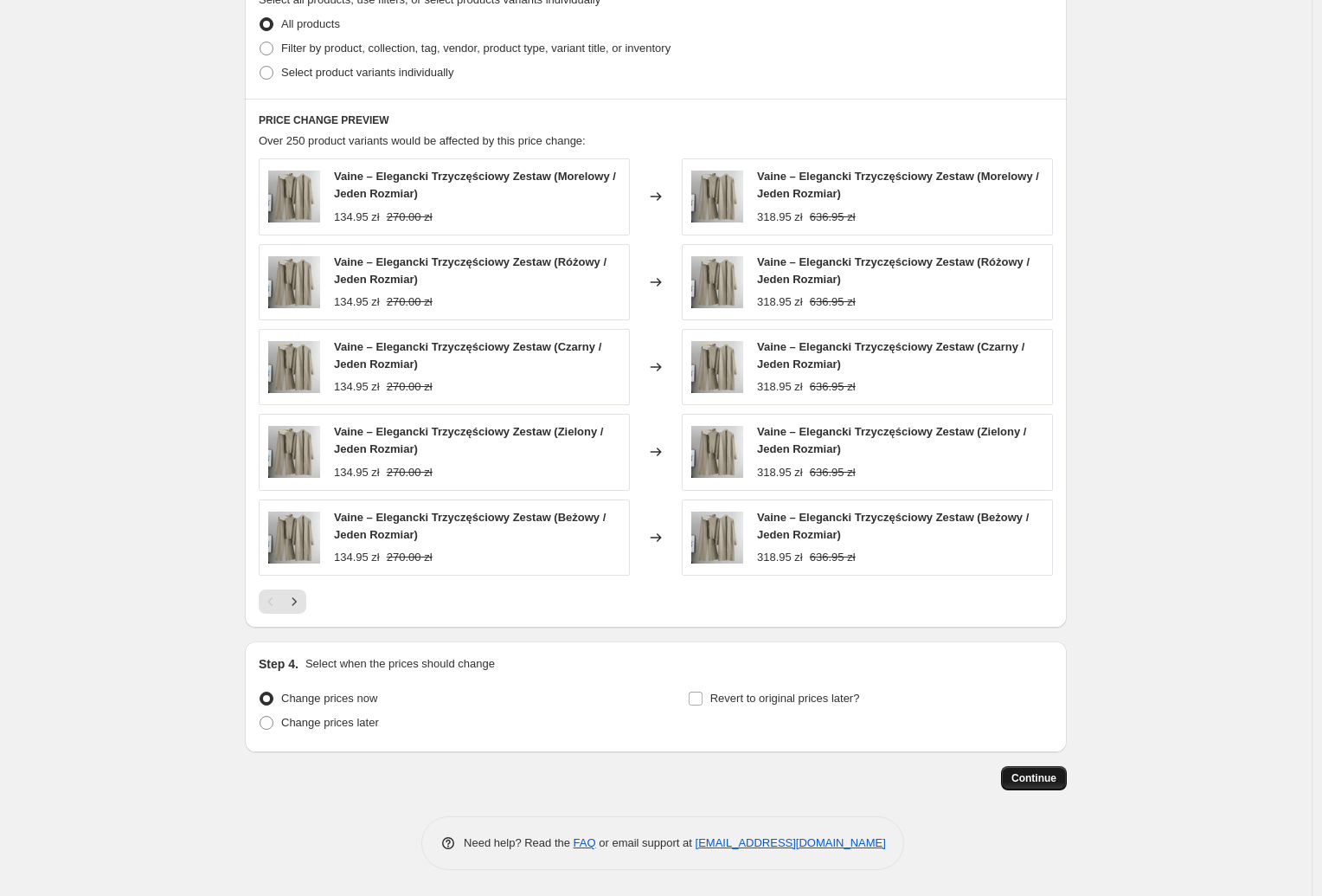
click at [1025, 780] on span "Continue" at bounding box center [1034, 779] width 45 height 14
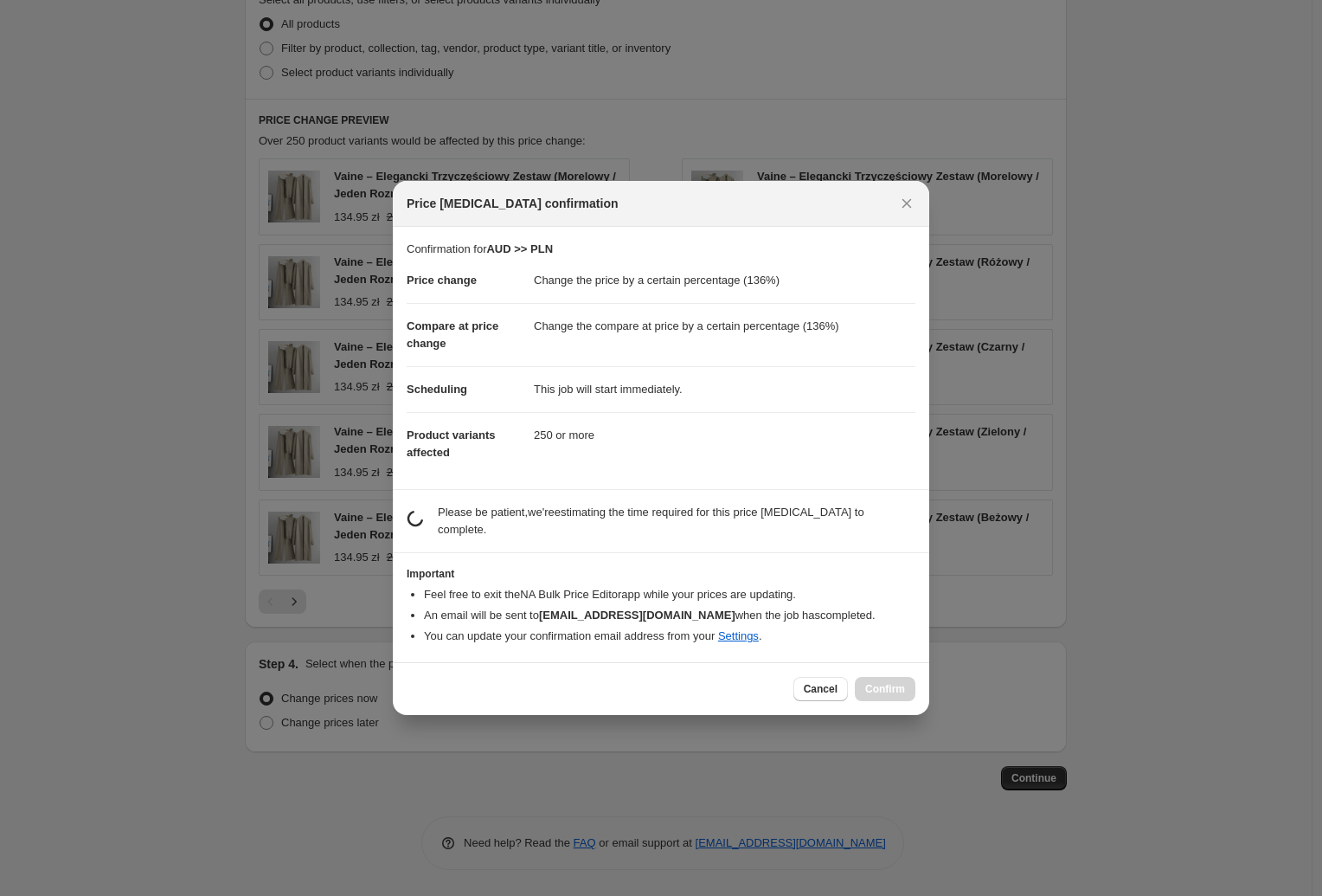
scroll to position [0, 0]
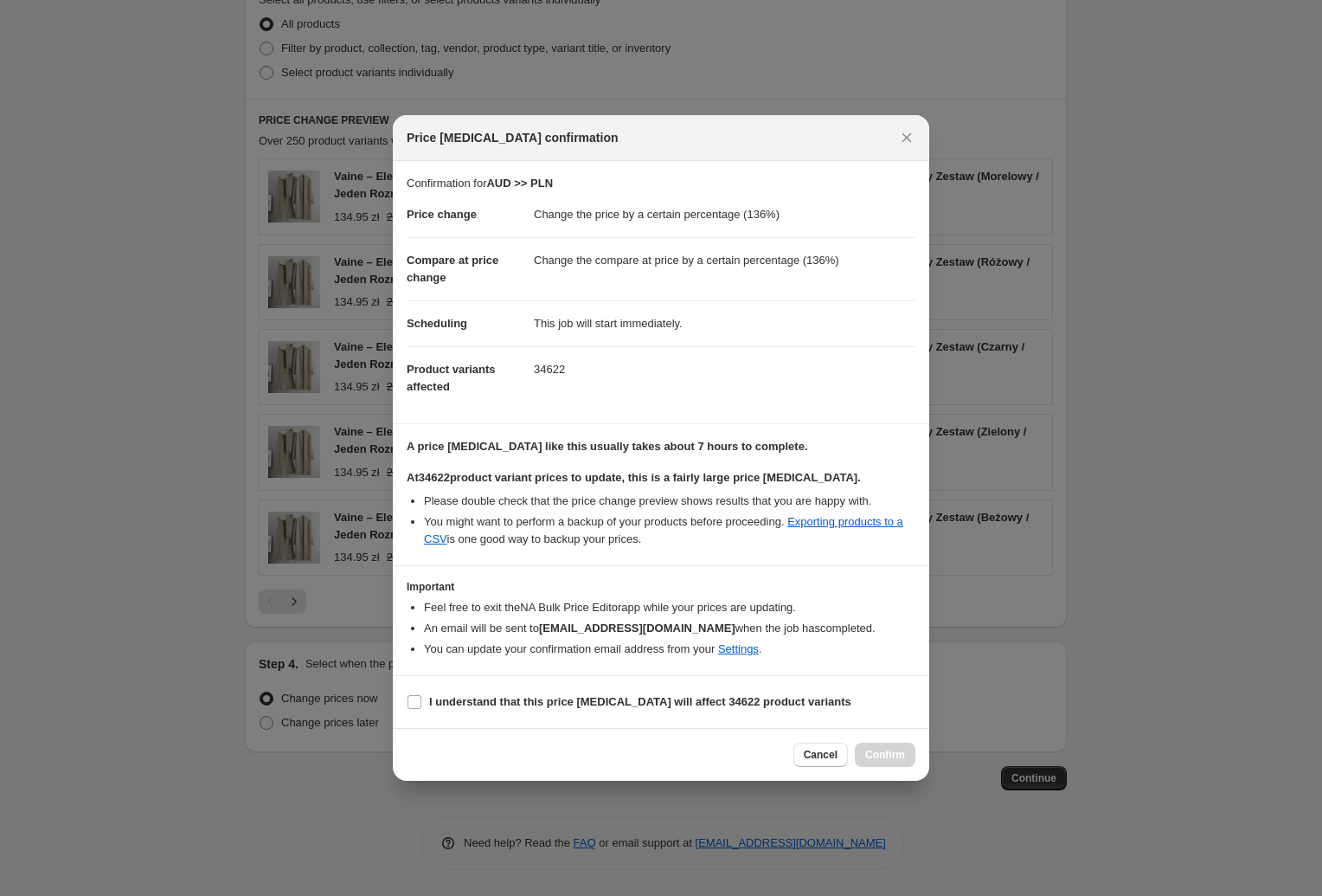
click at [1005, 602] on div at bounding box center [661, 448] width 1322 height 896
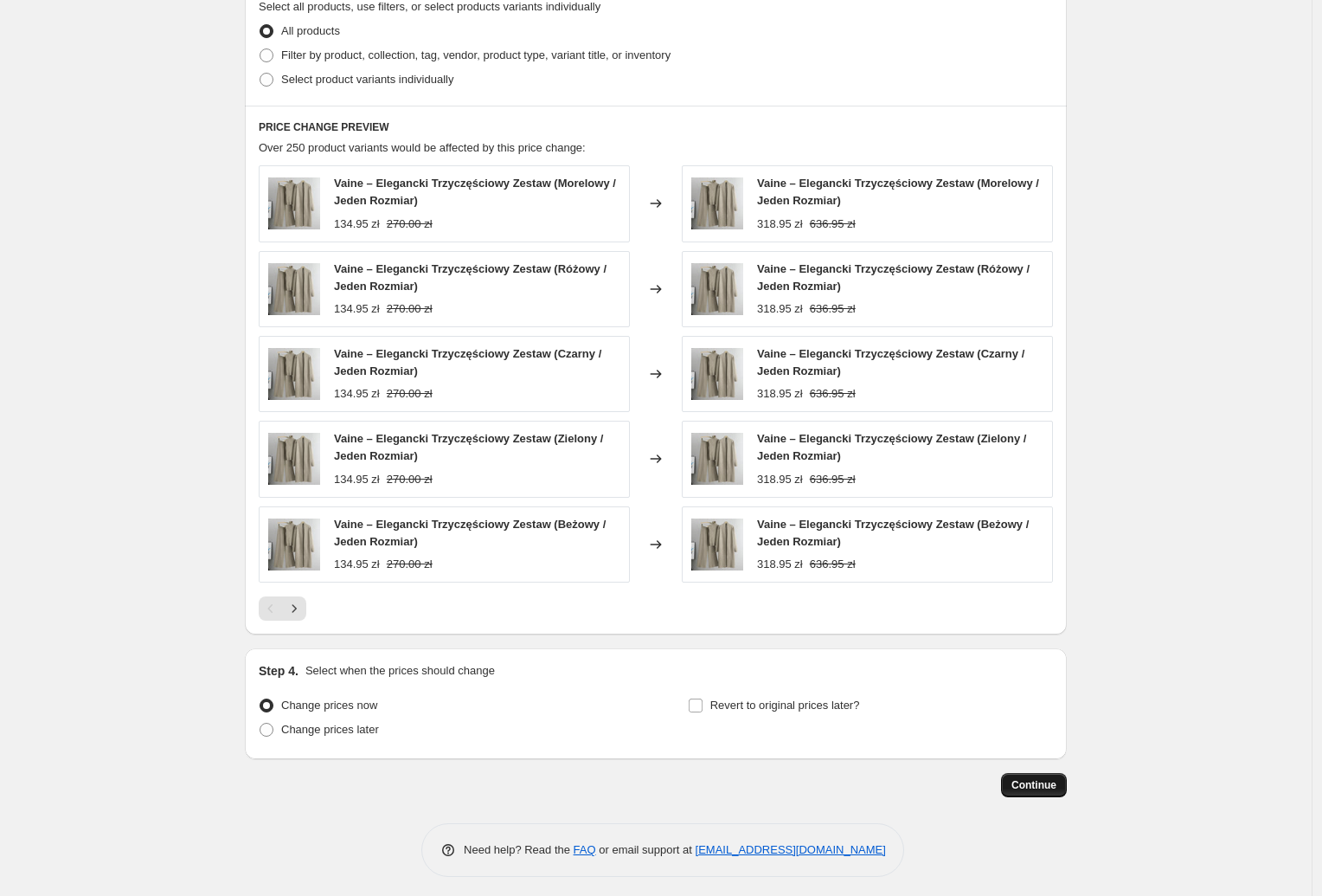
scroll to position [1320, 0]
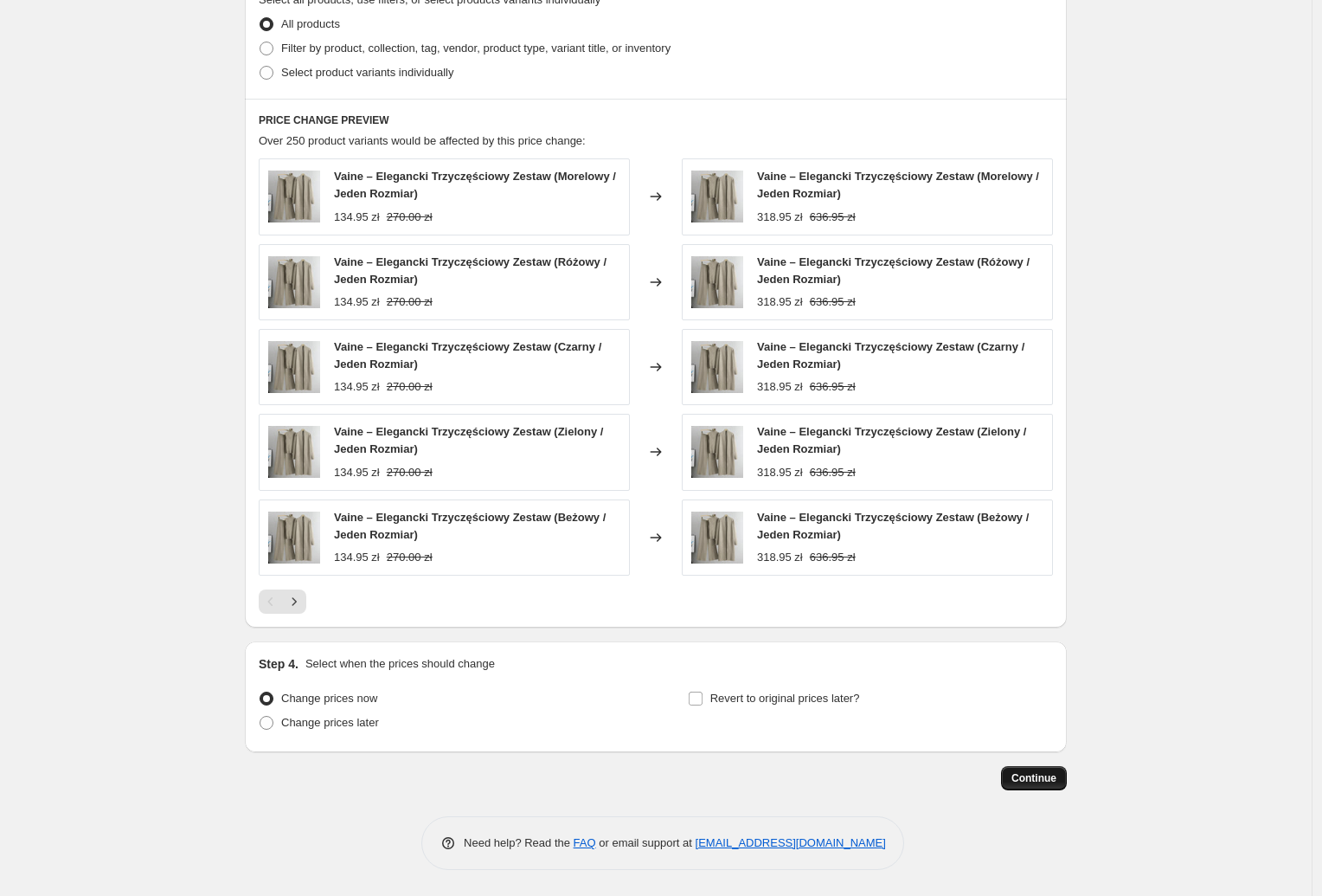
click at [1039, 779] on span "Continue" at bounding box center [1034, 779] width 45 height 14
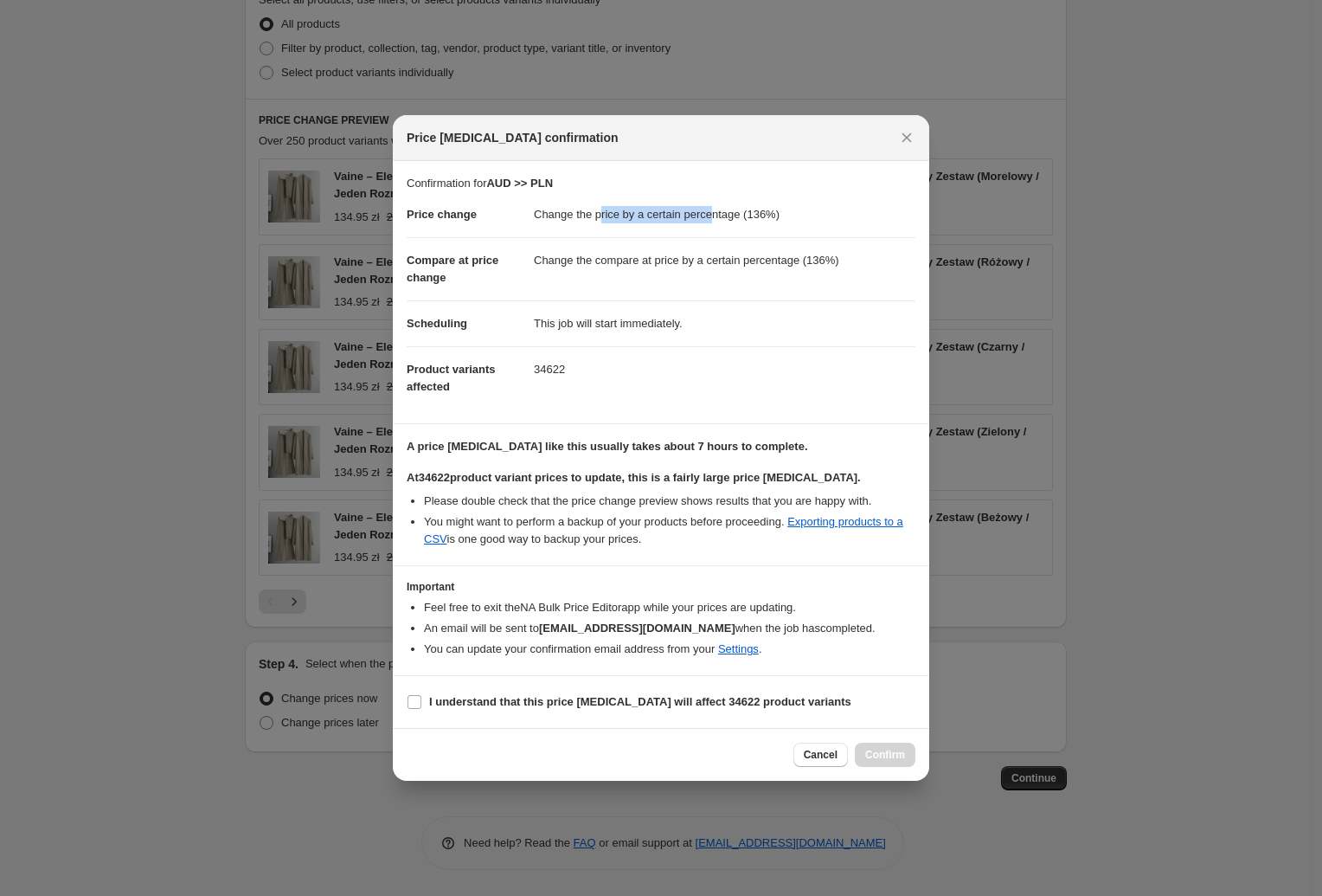
drag, startPoint x: 599, startPoint y: 215, endPoint x: 680, endPoint y: 238, distance: 84.2
click at [714, 217] on dd "Change the price by a certain percentage (136%)" at bounding box center [724, 215] width 382 height 45
click at [628, 256] on dd "Change the compare at price by a certain percentage (136%)" at bounding box center [724, 260] width 382 height 46
drag, startPoint x: 587, startPoint y: 264, endPoint x: 672, endPoint y: 273, distance: 85.5
click at [672, 273] on dd "Change the compare at price by a certain percentage (136%)" at bounding box center [724, 260] width 382 height 46
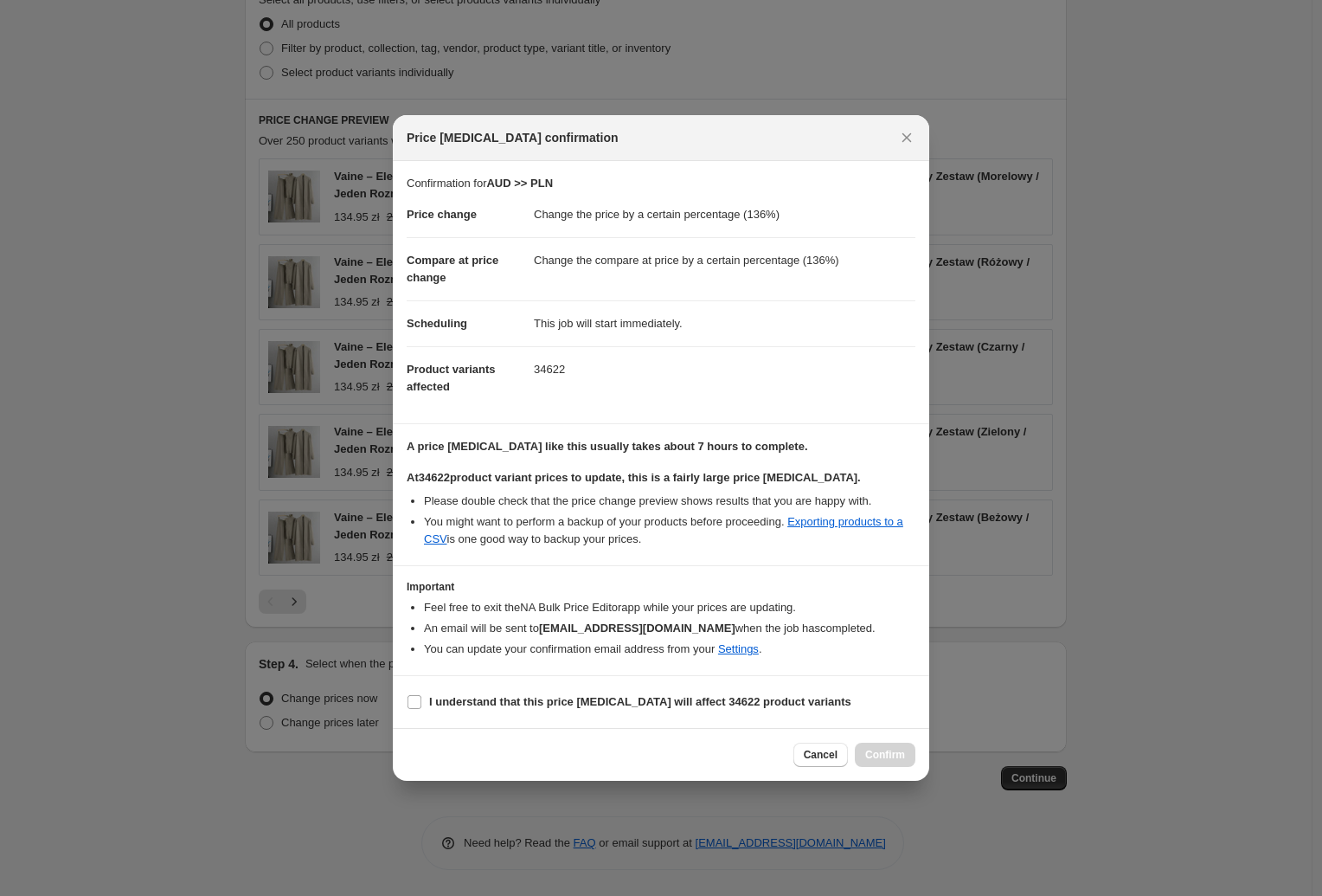
drag, startPoint x: 565, startPoint y: 324, endPoint x: 511, endPoint y: 351, distance: 60.4
click at [565, 324] on dd "This job will start immediately." at bounding box center [724, 323] width 382 height 46
click at [509, 351] on dt "Product variants affected" at bounding box center [471, 378] width 127 height 64
drag, startPoint x: 444, startPoint y: 387, endPoint x: 509, endPoint y: 471, distance: 106.2
click at [569, 417] on section "Confirmation for AUD >> PLN Price change Change the price by a certain percenta…" at bounding box center [661, 291] width 537 height 262
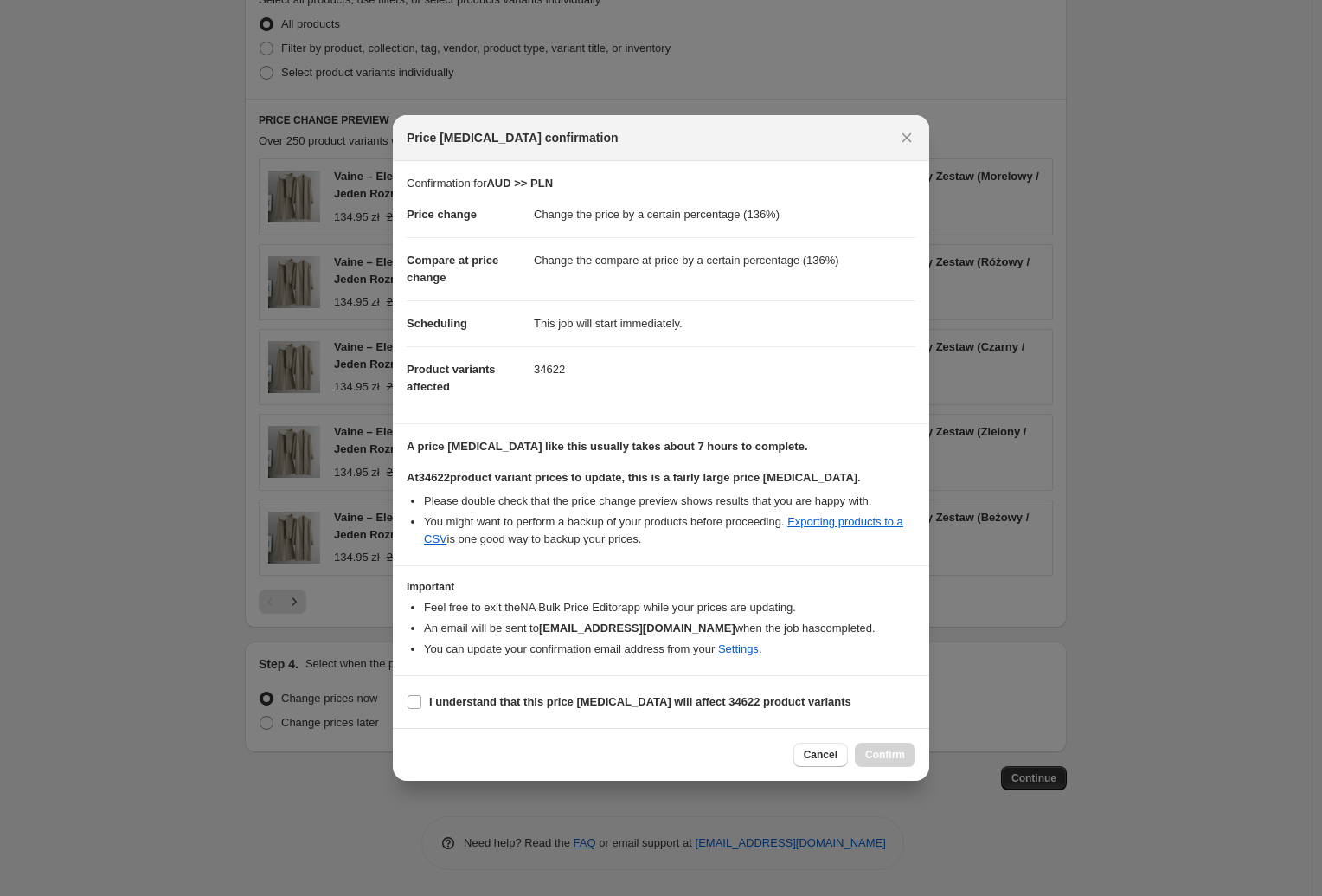
click at [502, 476] on b "At 34622 product variant prices to update, this is a fairly large price [MEDICA…" at bounding box center [634, 477] width 454 height 13
click at [483, 498] on li "Please double check that the price change preview shows results that you are ha…" at bounding box center [670, 501] width 491 height 17
drag, startPoint x: 592, startPoint y: 499, endPoint x: 649, endPoint y: 512, distance: 58.5
click at [649, 512] on ul "Please double check that the price change preview shows results that you are ha…" at bounding box center [661, 520] width 509 height 56
drag, startPoint x: 649, startPoint y: 512, endPoint x: 645, endPoint y: 540, distance: 28.3
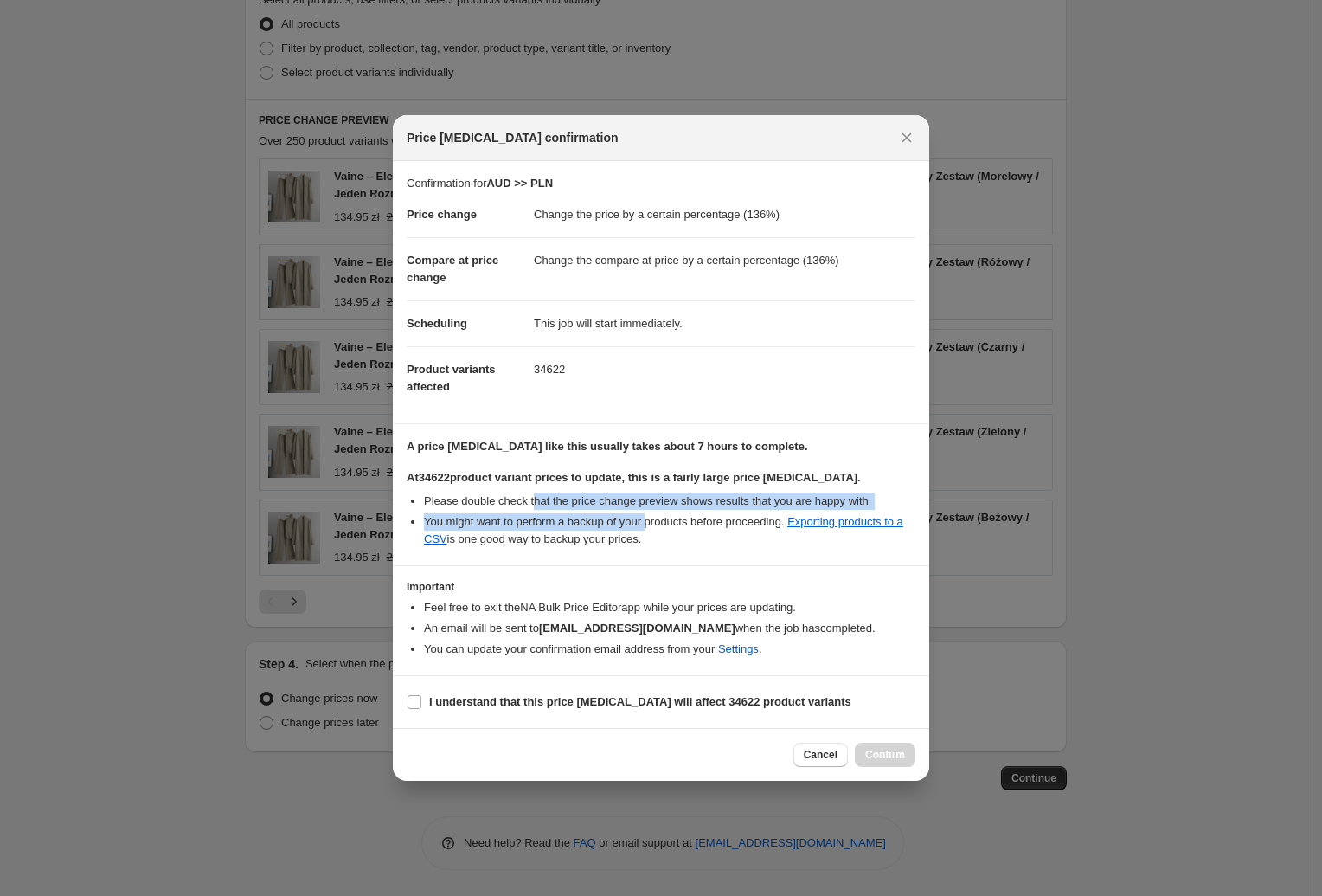
click at [649, 514] on li "You might want to perform a backup of your products before proceeding. Exportin…" at bounding box center [670, 531] width 491 height 35
drag, startPoint x: 644, startPoint y: 542, endPoint x: 640, endPoint y: 550, distance: 8.9
click at [645, 543] on li "You might want to perform a backup of your products before proceeding. Exportin…" at bounding box center [670, 531] width 491 height 35
click at [417, 704] on input "I understand that this price [MEDICAL_DATA] will affect 34622 product variants" at bounding box center [415, 702] width 14 height 14
checkbox input "true"
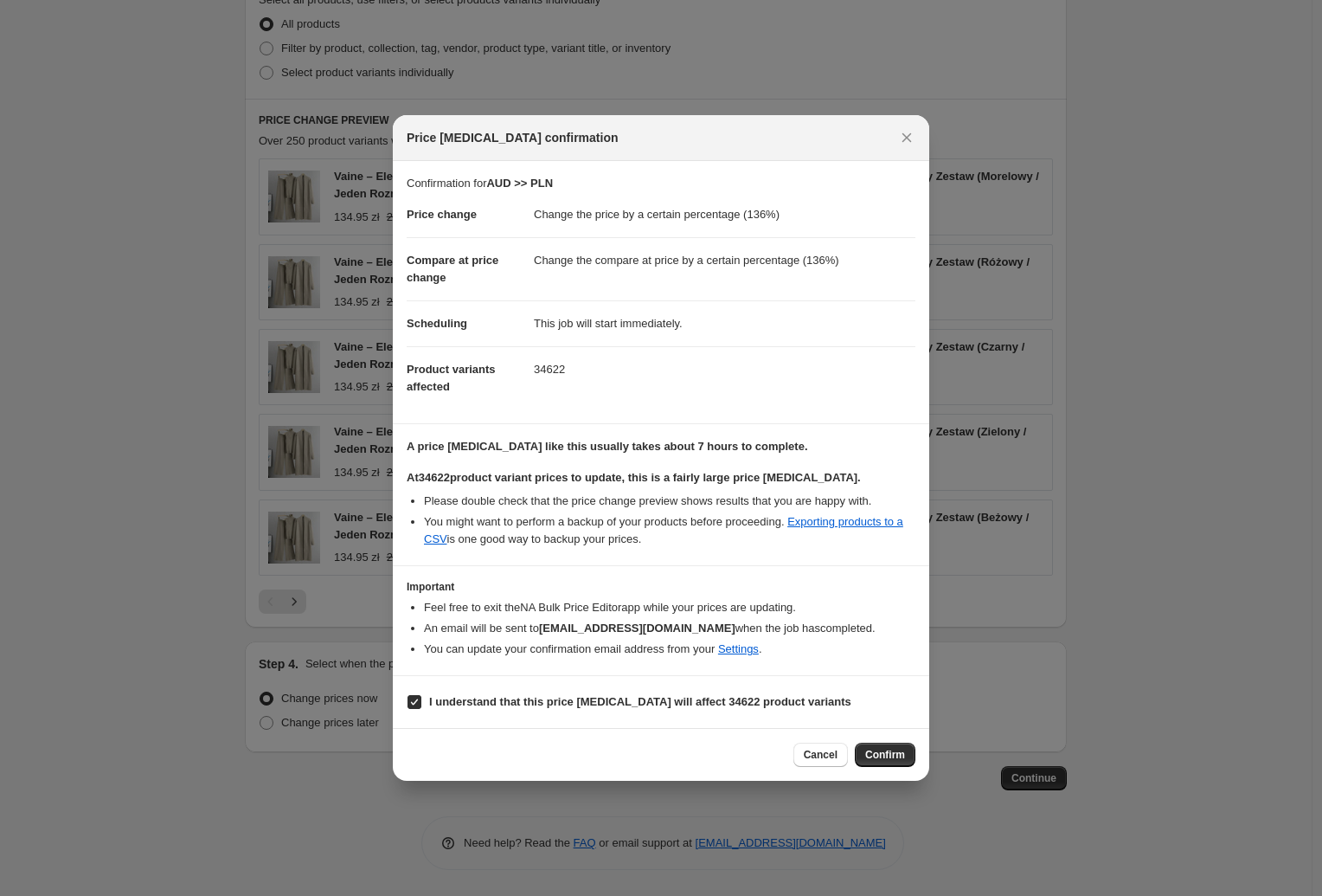
click at [888, 756] on span "Confirm" at bounding box center [885, 755] width 40 height 14
